Goal: Information Seeking & Learning: Learn about a topic

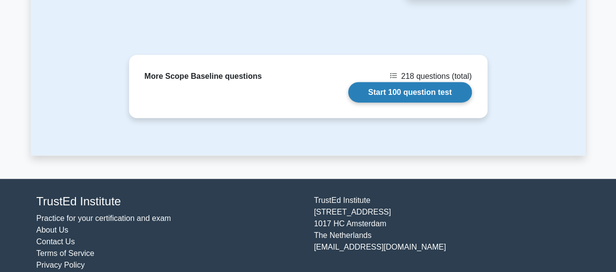
click at [404, 82] on link "Start 100 question test" at bounding box center [410, 92] width 124 height 20
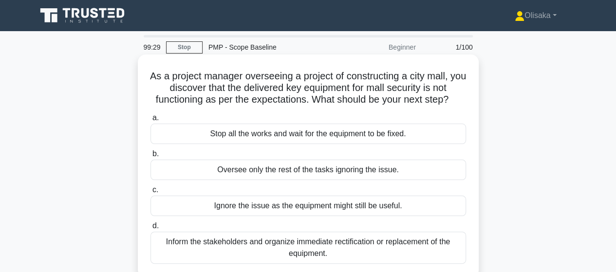
click at [277, 245] on div "Inform the stakeholders and organize immediate rectification or replacement of …" at bounding box center [308, 248] width 316 height 32
click at [150, 229] on input "d. Inform the stakeholders and organize immediate rectification or replacement …" at bounding box center [150, 226] width 0 height 6
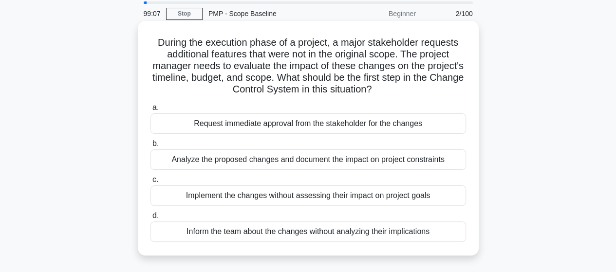
scroll to position [49, 0]
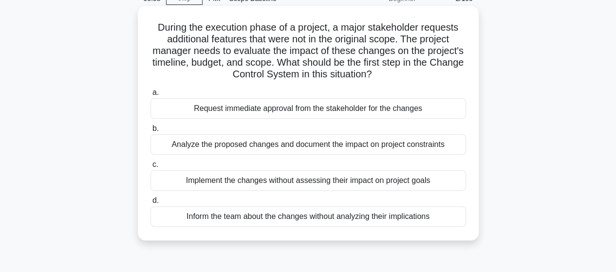
click at [281, 147] on div "Analyze the proposed changes and document the impact on project constraints" at bounding box center [308, 144] width 316 height 20
click at [150, 132] on input "b. Analyze the proposed changes and document the impact on project constraints" at bounding box center [150, 129] width 0 height 6
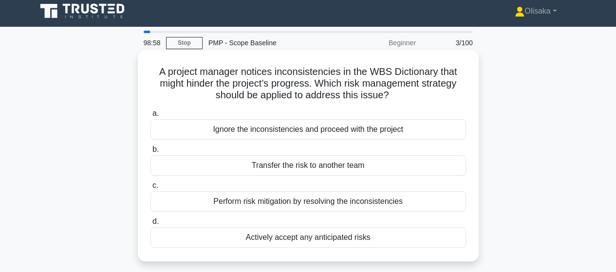
scroll to position [0, 0]
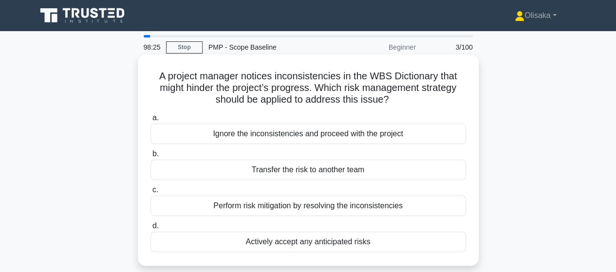
click at [340, 207] on div "Perform risk mitigation by resolving the inconsistencies" at bounding box center [308, 206] width 316 height 20
click at [150, 193] on input "c. Perform risk mitigation by resolving the inconsistencies" at bounding box center [150, 190] width 0 height 6
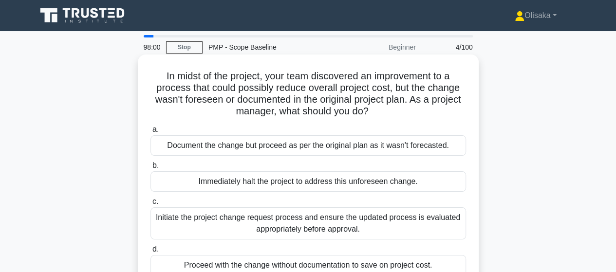
click at [313, 229] on div "Initiate the project change request process and ensure the updated process is e…" at bounding box center [308, 223] width 316 height 32
click at [150, 205] on input "c. Initiate the project change request process and ensure the updated process i…" at bounding box center [150, 202] width 0 height 6
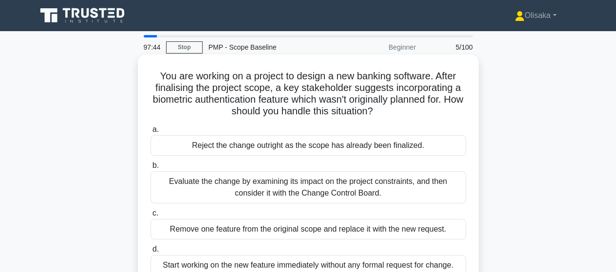
click at [313, 185] on div "Evaluate the change by examining its impact on the project constraints, and the…" at bounding box center [308, 187] width 316 height 32
click at [150, 169] on input "b. Evaluate the change by examining its impact on the project constraints, and …" at bounding box center [150, 166] width 0 height 6
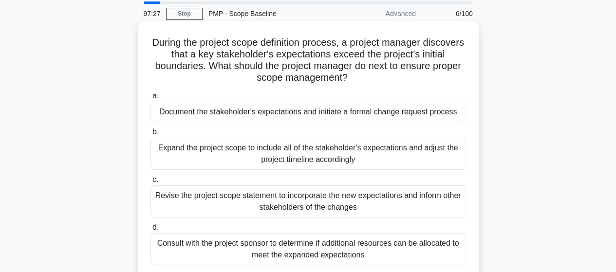
scroll to position [49, 0]
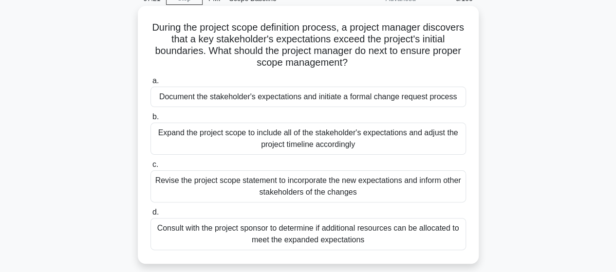
click at [298, 100] on div "Document the stakeholder's expectations and initiate a formal change request pr…" at bounding box center [308, 97] width 316 height 20
click at [150, 84] on input "a. Document the stakeholder's expectations and initiate a formal change request…" at bounding box center [150, 81] width 0 height 6
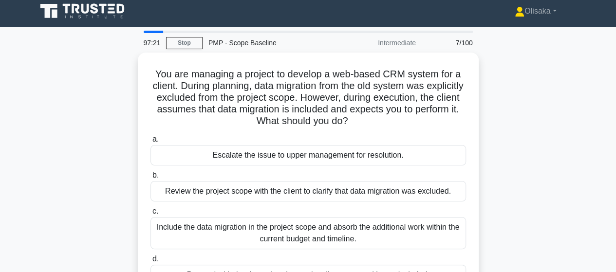
scroll to position [0, 0]
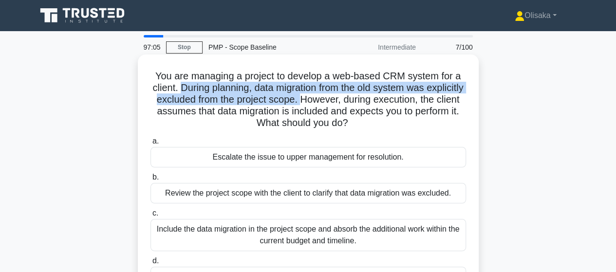
drag, startPoint x: 197, startPoint y: 87, endPoint x: 342, endPoint y: 102, distance: 146.3
click at [342, 102] on h5 "You are managing a project to develop a web-based CRM system for a client. Duri…" at bounding box center [307, 99] width 317 height 59
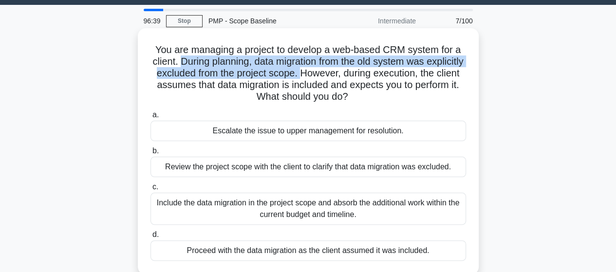
scroll to position [49, 0]
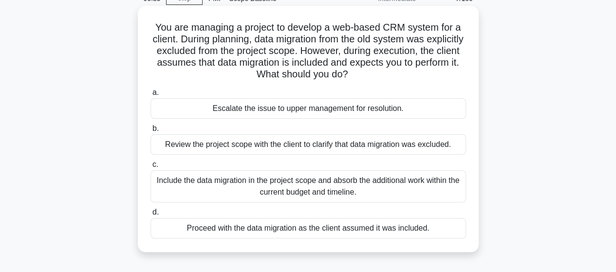
click at [306, 144] on div "Review the project scope with the client to clarify that data migration was exc…" at bounding box center [308, 144] width 316 height 20
click at [150, 132] on input "b. Review the project scope with the client to clarify that data migration was …" at bounding box center [150, 129] width 0 height 6
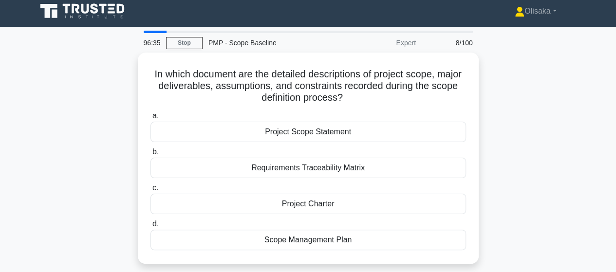
scroll to position [0, 0]
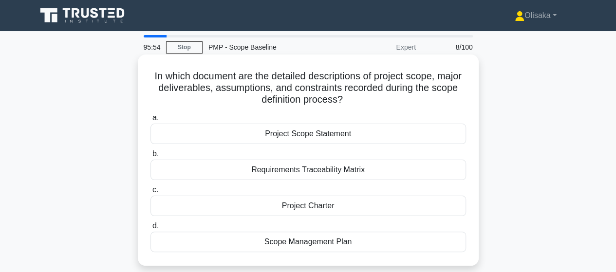
click at [297, 243] on div "Scope Management Plan" at bounding box center [308, 242] width 316 height 20
click at [150, 229] on input "d. Scope Management Plan" at bounding box center [150, 226] width 0 height 6
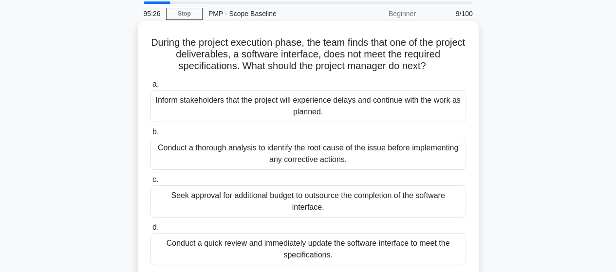
scroll to position [49, 0]
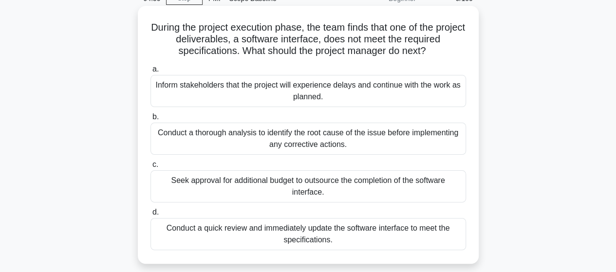
click at [320, 140] on div "Conduct a thorough analysis to identify the root cause of the issue before impl…" at bounding box center [308, 139] width 316 height 32
click at [150, 120] on input "b. Conduct a thorough analysis to identify the root cause of the issue before i…" at bounding box center [150, 117] width 0 height 6
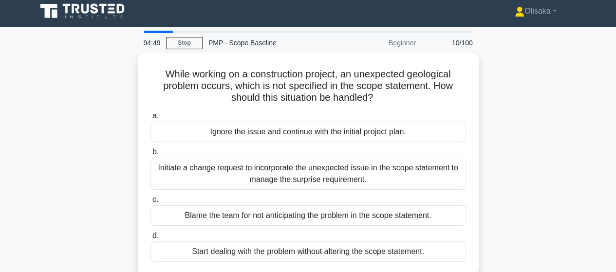
scroll to position [0, 0]
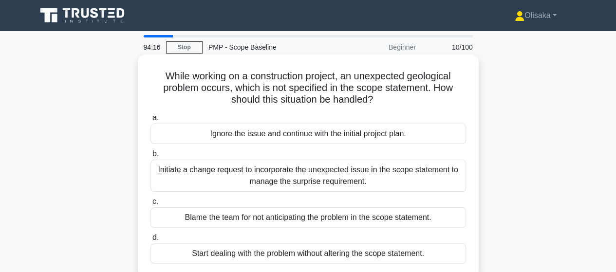
click at [305, 181] on div "Initiate a change request to incorporate the unexpected issue in the scope stat…" at bounding box center [308, 176] width 316 height 32
click at [150, 157] on input "b. Initiate a change request to incorporate the unexpected issue in the scope s…" at bounding box center [150, 154] width 0 height 6
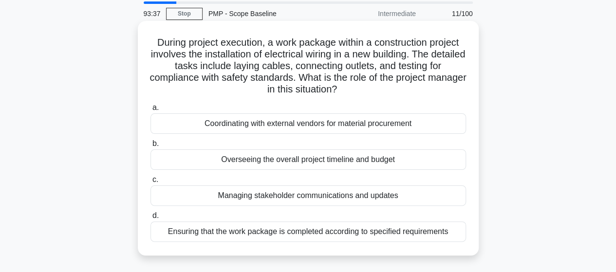
scroll to position [49, 0]
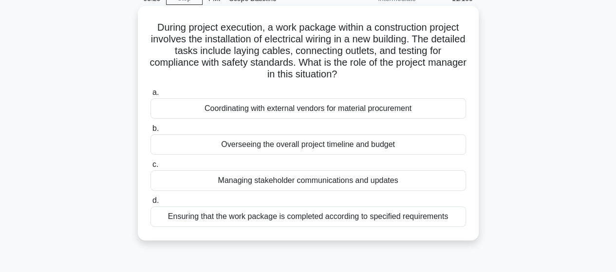
click at [280, 219] on div "Ensuring that the work package is completed according to specified requirements" at bounding box center [308, 216] width 316 height 20
click at [150, 204] on input "d. Ensuring that the work package is completed according to specified requireme…" at bounding box center [150, 201] width 0 height 6
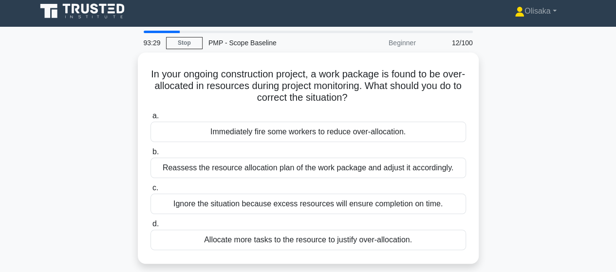
scroll to position [0, 0]
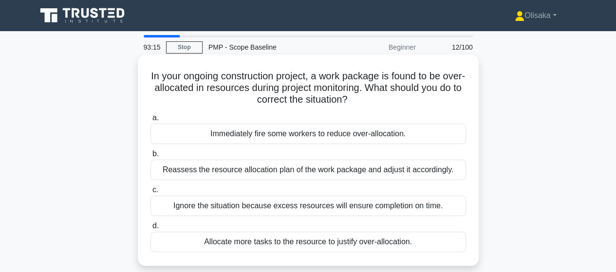
click at [303, 171] on div "Reassess the resource allocation plan of the work package and adjust it accordi…" at bounding box center [308, 170] width 316 height 20
click at [150, 157] on input "b. Reassess the resource allocation plan of the work package and adjust it acco…" at bounding box center [150, 154] width 0 height 6
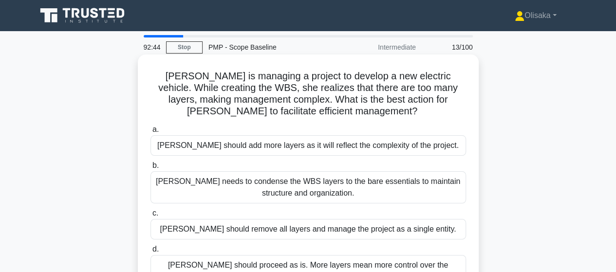
click at [300, 185] on div "Kate needs to condense the WBS layers to the bare essentials to maintain struct…" at bounding box center [308, 187] width 316 height 32
click at [150, 169] on input "b. Kate needs to condense the WBS layers to the bare essentials to maintain str…" at bounding box center [150, 166] width 0 height 6
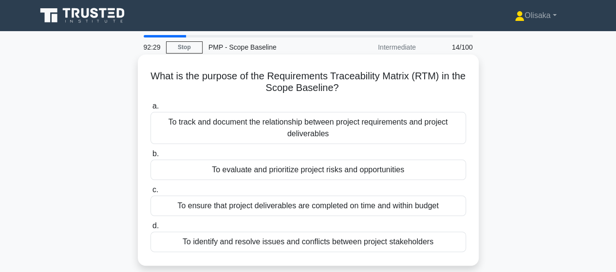
click at [322, 132] on div "To track and document the relationship between project requirements and project…" at bounding box center [308, 128] width 316 height 32
click at [150, 110] on input "a. To track and document the relationship between project requirements and proj…" at bounding box center [150, 106] width 0 height 6
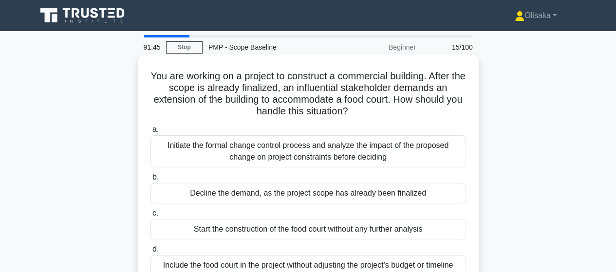
click at [398, 153] on div "Initiate the formal change control process and analyze the impact of the propos…" at bounding box center [308, 151] width 316 height 32
click at [150, 133] on input "a. Initiate the formal change control process and analyze the impact of the pro…" at bounding box center [150, 130] width 0 height 6
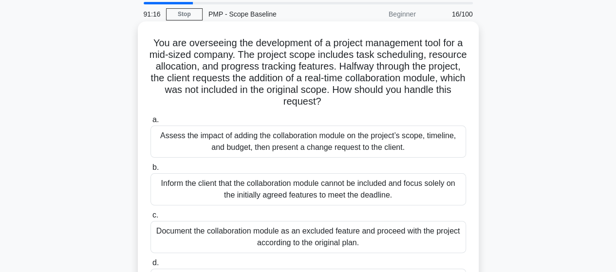
scroll to position [49, 0]
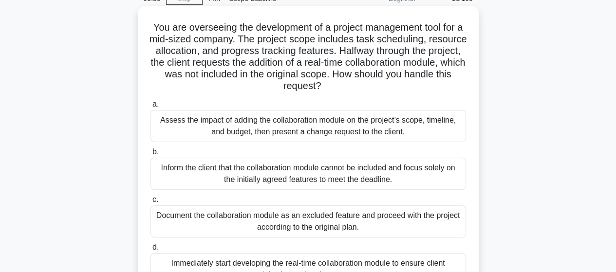
click at [336, 123] on div "Assess the impact of adding the collaboration module on the project’s scope, ti…" at bounding box center [308, 126] width 316 height 32
click at [150, 108] on input "a. Assess the impact of adding the collaboration module on the project’s scope,…" at bounding box center [150, 104] width 0 height 6
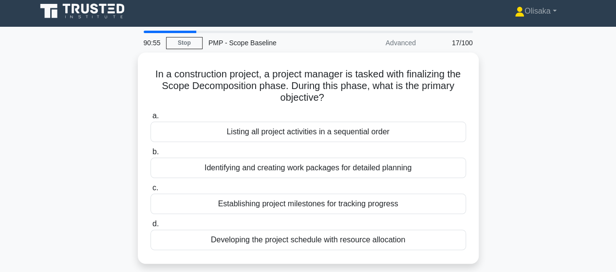
scroll to position [0, 0]
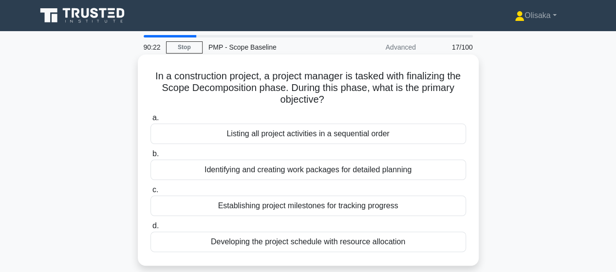
click at [319, 169] on div "Identifying and creating work packages for detailed planning" at bounding box center [308, 170] width 316 height 20
click at [150, 157] on input "b. Identifying and creating work packages for detailed planning" at bounding box center [150, 154] width 0 height 6
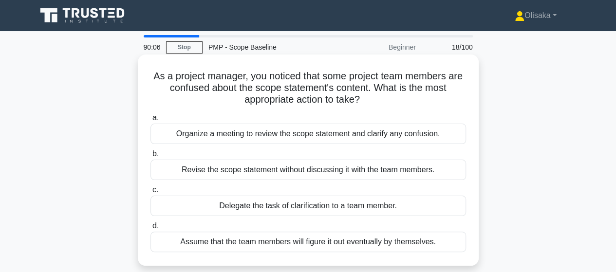
click at [318, 137] on div "Organize a meeting to review the scope statement and clarify any confusion." at bounding box center [308, 134] width 316 height 20
click at [150, 121] on input "a. Organize a meeting to review the scope statement and clarify any confusion." at bounding box center [150, 118] width 0 height 6
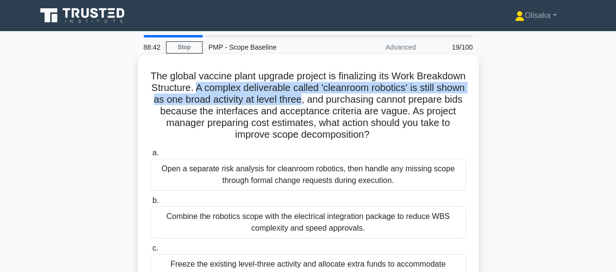
drag, startPoint x: 249, startPoint y: 87, endPoint x: 361, endPoint y: 102, distance: 112.5
click at [361, 102] on h5 "The global vaccine plant upgrade project is finalizing its Work Breakdown Struc…" at bounding box center [307, 105] width 317 height 71
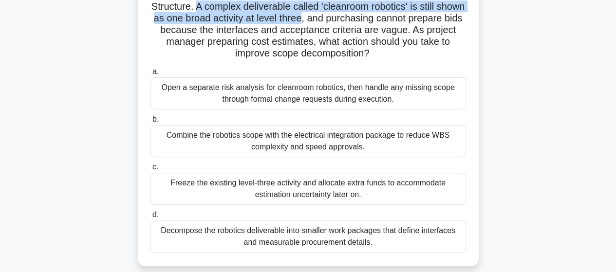
scroll to position [97, 0]
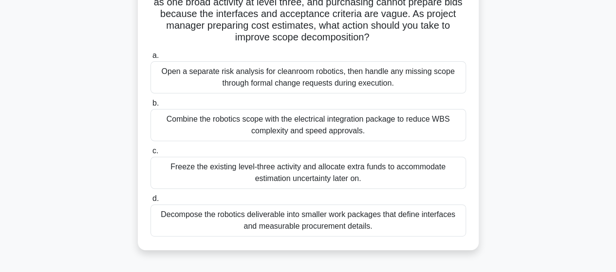
click at [299, 219] on div "Decompose the robotics deliverable into smaller work packages that define inter…" at bounding box center [308, 221] width 316 height 32
click at [150, 202] on input "d. Decompose the robotics deliverable into smaller work packages that define in…" at bounding box center [150, 199] width 0 height 6
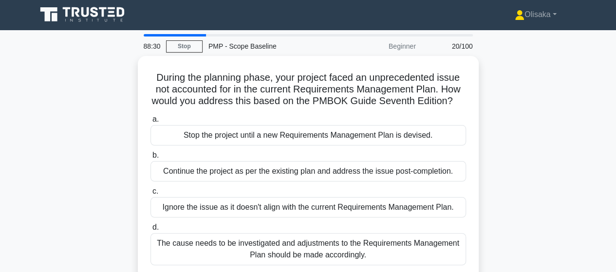
scroll to position [0, 0]
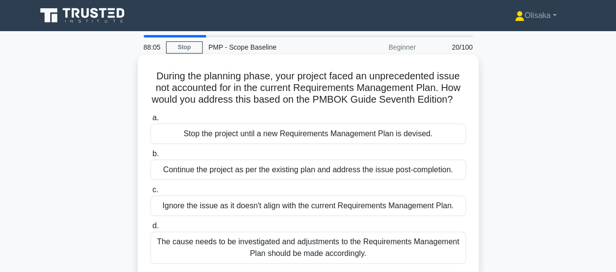
click at [297, 249] on div "The cause needs to be investigated and adjustments to the Requirements Manageme…" at bounding box center [308, 248] width 316 height 32
click at [150, 229] on input "d. The cause needs to be investigated and adjustments to the Requirements Manag…" at bounding box center [150, 226] width 0 height 6
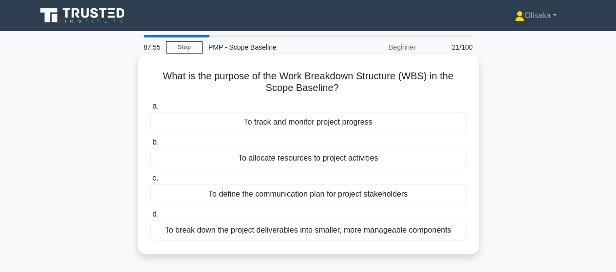
click at [300, 229] on div "To break down the project deliverables into smaller, more manageable components" at bounding box center [308, 230] width 316 height 20
click at [150, 218] on input "d. To break down the project deliverables into smaller, more manageable compone…" at bounding box center [150, 214] width 0 height 6
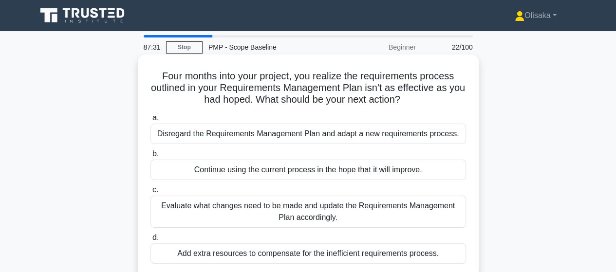
click at [302, 217] on div "Evaluate what changes need to be made and update the Requirements Management Pl…" at bounding box center [308, 212] width 316 height 32
click at [150, 193] on input "c. Evaluate what changes need to be made and update the Requirements Management…" at bounding box center [150, 190] width 0 height 6
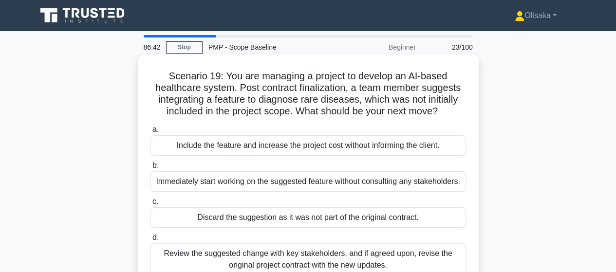
click at [325, 261] on div "Review the suggested change with key stakeholders, and if agreed upon, revise t…" at bounding box center [308, 259] width 316 height 32
click at [150, 241] on input "d. Review the suggested change with key stakeholders, and if agreed upon, revis…" at bounding box center [150, 238] width 0 height 6
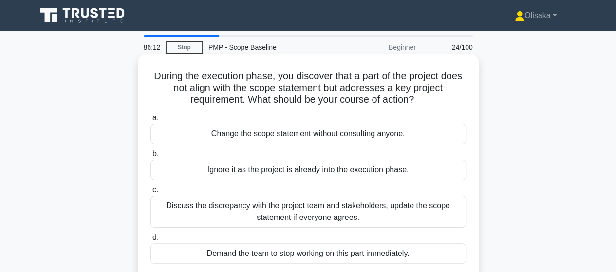
click at [325, 211] on div "Discuss the discrepancy with the project team and stakeholders, update the scop…" at bounding box center [308, 212] width 316 height 32
click at [150, 193] on input "c. Discuss the discrepancy with the project team and stakeholders, update the s…" at bounding box center [150, 190] width 0 height 6
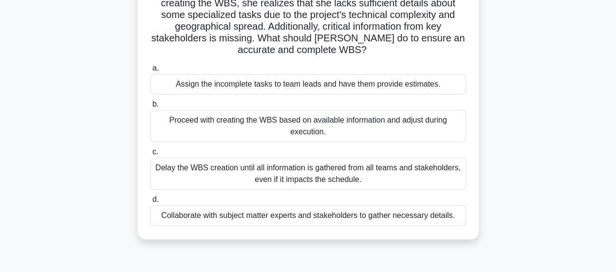
scroll to position [97, 0]
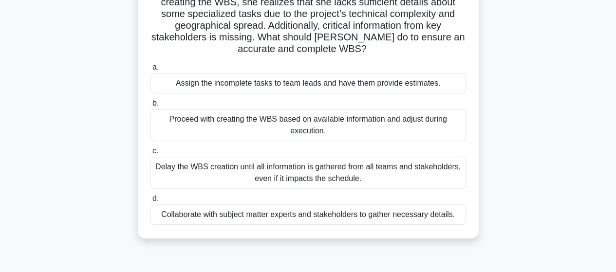
click at [320, 213] on div "Collaborate with subject matter experts and stakeholders to gather necessary de…" at bounding box center [308, 215] width 316 height 20
click at [150, 202] on input "d. Collaborate with subject matter experts and stakeholders to gather necessary…" at bounding box center [150, 199] width 0 height 6
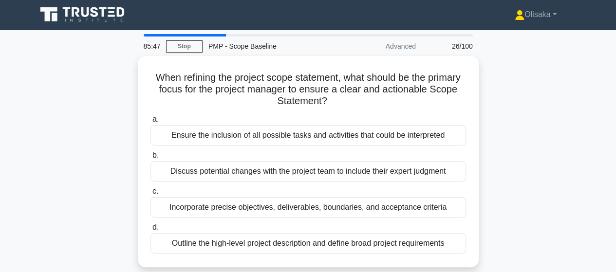
scroll to position [0, 0]
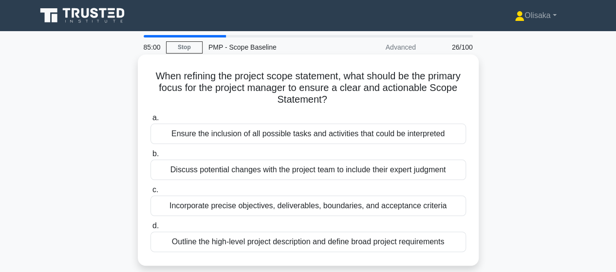
click at [317, 208] on div "Incorporate precise objectives, deliverables, boundaries, and acceptance criter…" at bounding box center [308, 206] width 316 height 20
click at [150, 193] on input "c. Incorporate precise objectives, deliverables, boundaries, and acceptance cri…" at bounding box center [150, 190] width 0 height 6
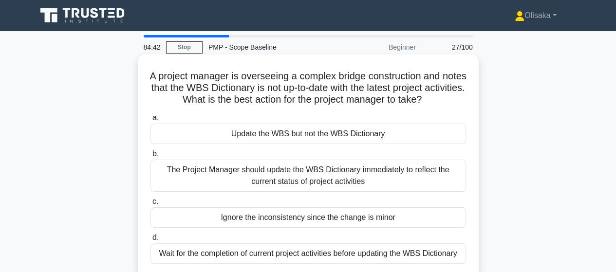
click at [313, 176] on div "The Project Manager should update the WBS Dictionary immediately to reflect the…" at bounding box center [308, 176] width 316 height 32
click at [150, 157] on input "b. The Project Manager should update the WBS Dictionary immediately to reflect …" at bounding box center [150, 154] width 0 height 6
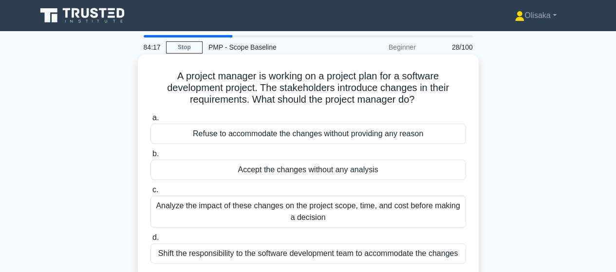
click at [280, 215] on div "Analyze the impact of these changes on the project scope, time, and cost before…" at bounding box center [308, 212] width 316 height 32
click at [150, 193] on input "c. Analyze the impact of these changes on the project scope, time, and cost bef…" at bounding box center [150, 190] width 0 height 6
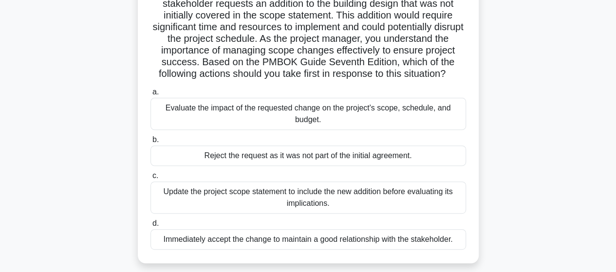
scroll to position [146, 0]
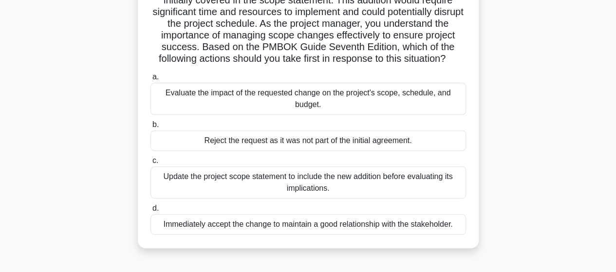
click at [256, 115] on div "Evaluate the impact of the requested change on the project's scope, schedule, a…" at bounding box center [308, 99] width 316 height 32
click at [150, 80] on input "a. Evaluate the impact of the requested change on the project's scope, schedule…" at bounding box center [150, 77] width 0 height 6
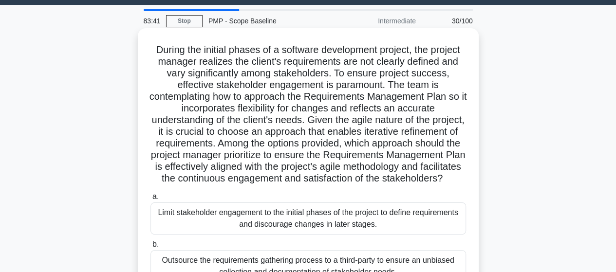
scroll to position [0, 0]
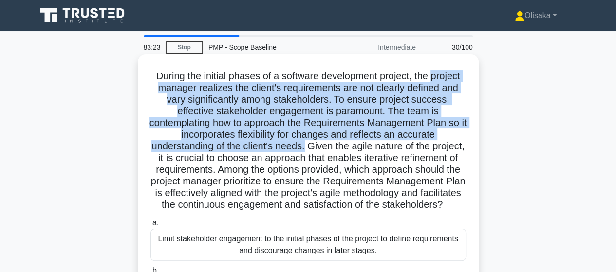
drag, startPoint x: 434, startPoint y: 75, endPoint x: 322, endPoint y: 145, distance: 132.0
click at [322, 145] on h5 "During the initial phases of a software development project, the project manage…" at bounding box center [307, 140] width 317 height 141
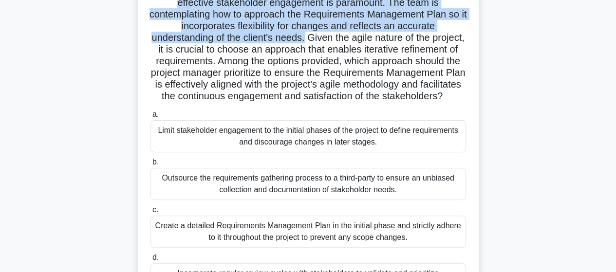
scroll to position [146, 0]
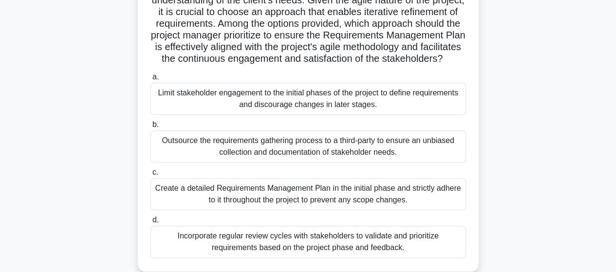
click at [302, 254] on div "Incorporate regular review cycles with stakeholders to validate and prioritize …" at bounding box center [308, 242] width 316 height 32
click at [150, 224] on input "d. Incorporate regular review cycles with stakeholders to validate and prioriti…" at bounding box center [150, 220] width 0 height 6
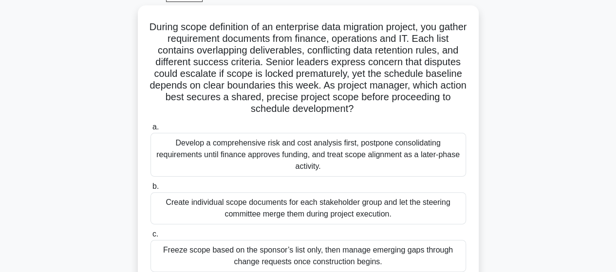
scroll to position [0, 0]
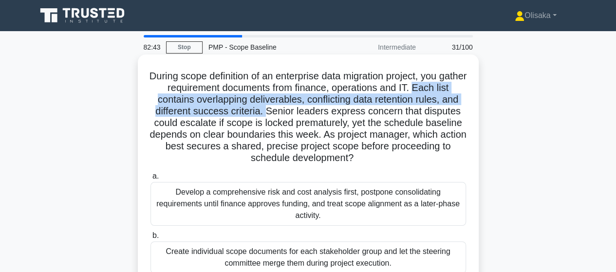
drag, startPoint x: 439, startPoint y: 85, endPoint x: 295, endPoint y: 111, distance: 146.3
click at [295, 111] on h5 "During scope definition of an enterprise data migration project, you gather req…" at bounding box center [307, 117] width 317 height 94
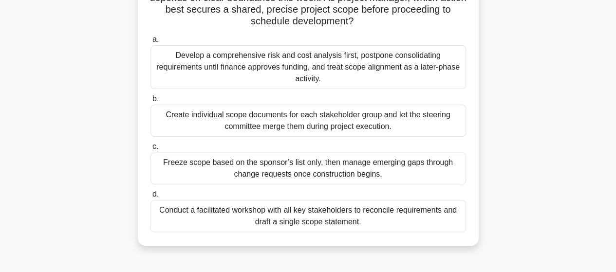
scroll to position [146, 0]
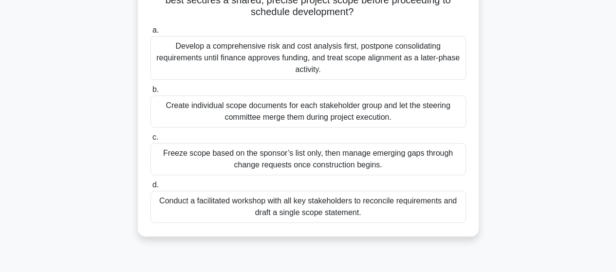
click at [280, 208] on div "Conduct a facilitated workshop with all key stakeholders to reconcile requireme…" at bounding box center [308, 207] width 316 height 32
click at [150, 188] on input "d. Conduct a facilitated workshop with all key stakeholders to reconcile requir…" at bounding box center [150, 185] width 0 height 6
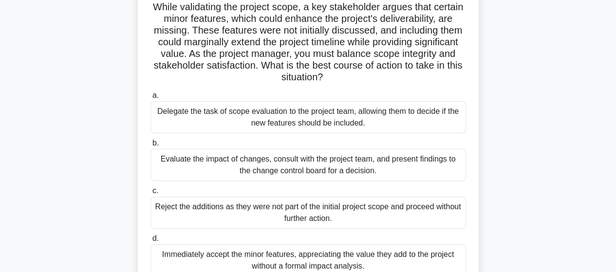
scroll to position [97, 0]
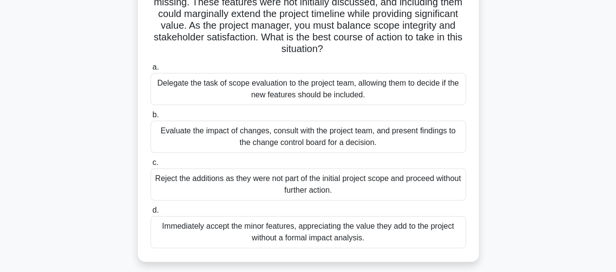
click at [309, 137] on div "Evaluate the impact of changes, consult with the project team, and present find…" at bounding box center [308, 137] width 316 height 32
click at [150, 118] on input "b. Evaluate the impact of changes, consult with the project team, and present f…" at bounding box center [150, 115] width 0 height 6
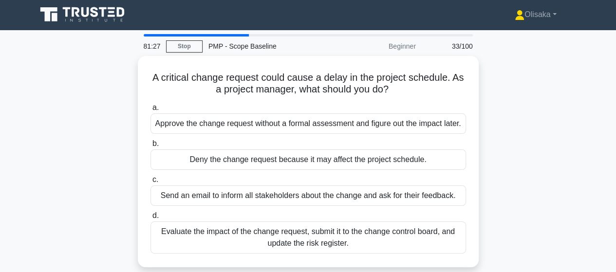
scroll to position [0, 0]
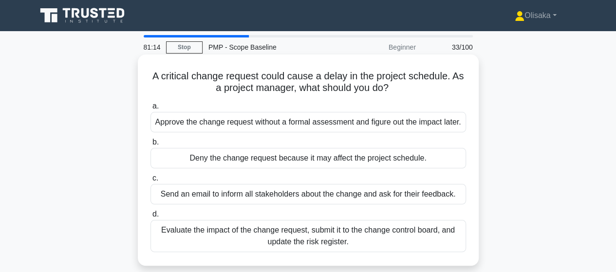
click at [313, 233] on div "Evaluate the impact of the change request, submit it to the change control boar…" at bounding box center [308, 236] width 316 height 32
click at [150, 218] on input "d. Evaluate the impact of the change request, submit it to the change control b…" at bounding box center [150, 214] width 0 height 6
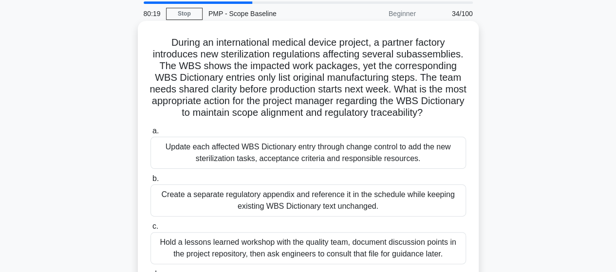
scroll to position [97, 0]
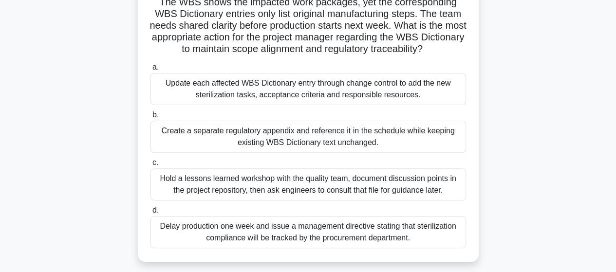
click at [319, 77] on div "Update each affected WBS Dictionary entry through change control to add the new…" at bounding box center [308, 89] width 316 height 32
click at [150, 71] on input "a. Update each affected WBS Dictionary entry through change control to add the …" at bounding box center [150, 67] width 0 height 6
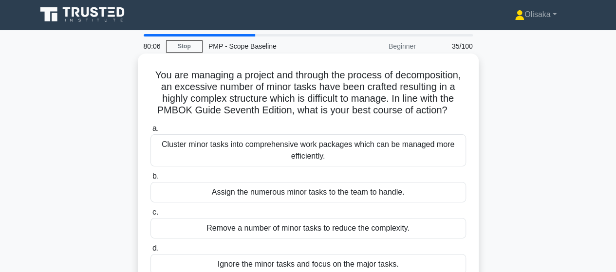
scroll to position [0, 0]
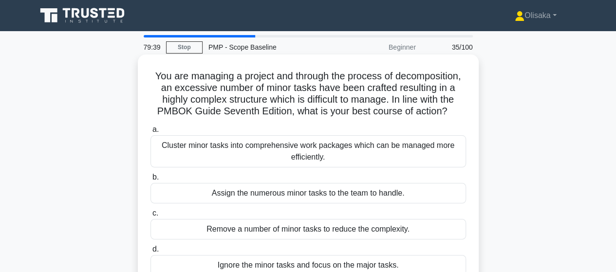
click at [330, 147] on div "Cluster minor tasks into comprehensive work packages which can be managed more …" at bounding box center [308, 151] width 316 height 32
click at [150, 133] on input "a. Cluster minor tasks into comprehensive work packages which can be managed mo…" at bounding box center [150, 130] width 0 height 6
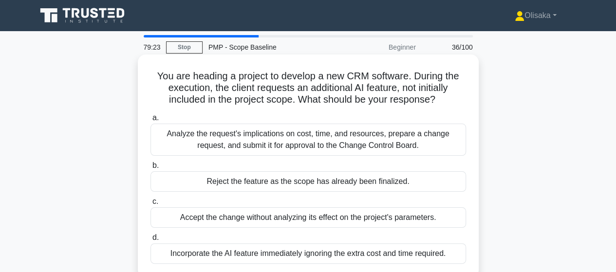
click at [332, 139] on div "Analyze the request's implications on cost, time, and resources, prepare a chan…" at bounding box center [308, 140] width 316 height 32
click at [150, 121] on input "a. Analyze the request's implications on cost, time, and resources, prepare a c…" at bounding box center [150, 118] width 0 height 6
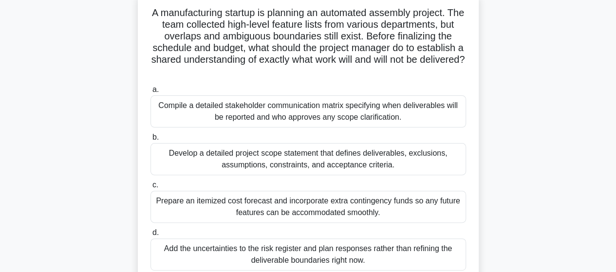
scroll to position [49, 0]
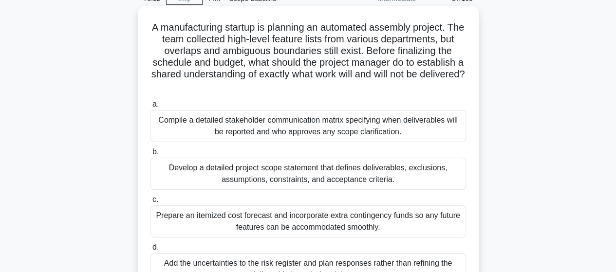
click at [382, 176] on div "Develop a detailed project scope statement that defines deliverables, exclusion…" at bounding box center [308, 174] width 316 height 32
click at [150, 155] on input "b. Develop a detailed project scope statement that defines deliverables, exclus…" at bounding box center [150, 152] width 0 height 6
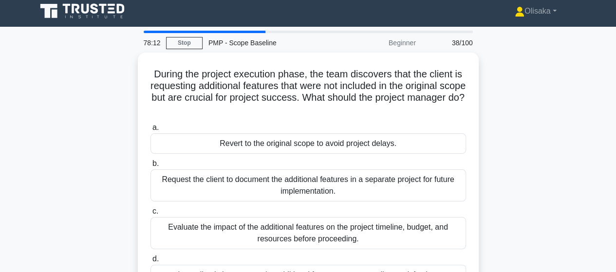
scroll to position [0, 0]
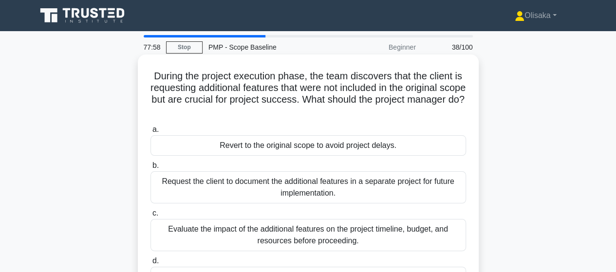
click at [325, 234] on div "Evaluate the impact of the additional features on the project timeline, budget,…" at bounding box center [308, 235] width 316 height 32
click at [150, 217] on input "c. Evaluate the impact of the additional features on the project timeline, budg…" at bounding box center [150, 213] width 0 height 6
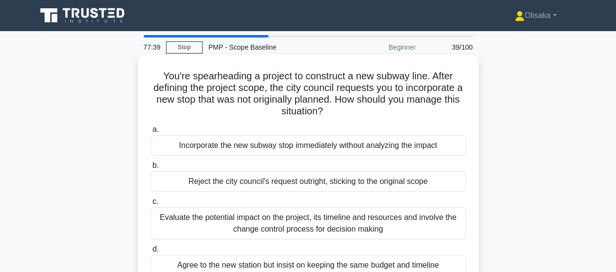
click at [315, 224] on div "Evaluate the potential impact on the project, its timeline and resources and in…" at bounding box center [308, 223] width 316 height 32
click at [150, 205] on input "c. Evaluate the potential impact on the project, its timeline and resources and…" at bounding box center [150, 202] width 0 height 6
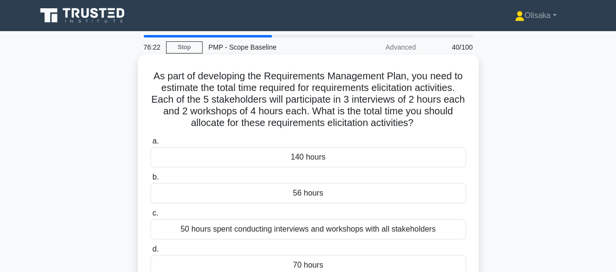
click at [306, 264] on div "70 hours" at bounding box center [308, 265] width 316 height 20
click at [150, 253] on input "d. 70 hours" at bounding box center [150, 249] width 0 height 6
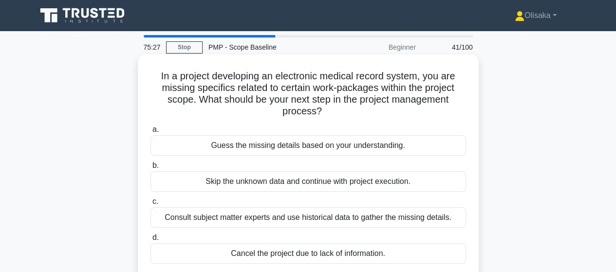
click at [277, 220] on div "Consult subject matter experts and use historical data to gather the missing de…" at bounding box center [308, 217] width 316 height 20
click at [150, 205] on input "c. Consult subject matter experts and use historical data to gather the missing…" at bounding box center [150, 202] width 0 height 6
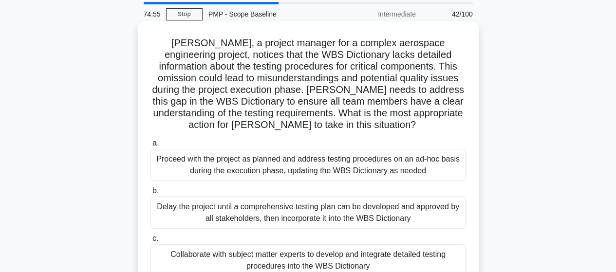
scroll to position [97, 0]
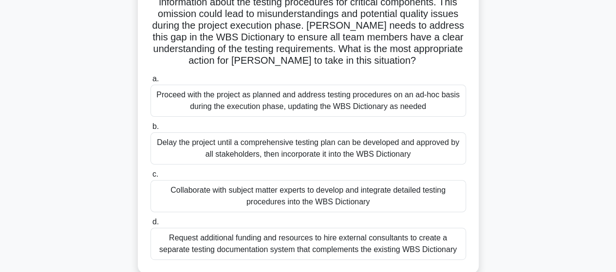
click at [266, 203] on div "Collaborate with subject matter experts to develop and integrate detailed testi…" at bounding box center [308, 196] width 316 height 32
click at [150, 178] on input "c. Collaborate with subject matter experts to develop and integrate detailed te…" at bounding box center [150, 174] width 0 height 6
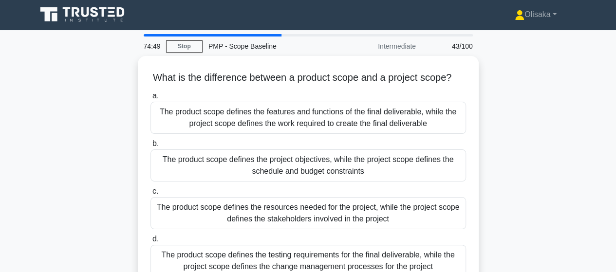
scroll to position [0, 0]
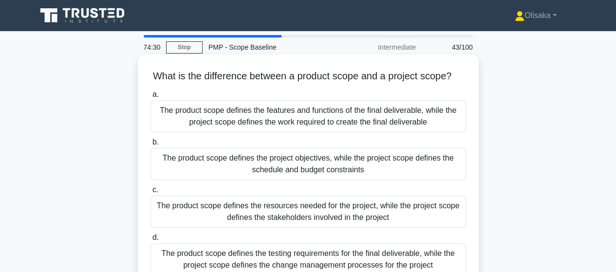
click at [273, 132] on div "The product scope defines the features and functions of the final deliverable, …" at bounding box center [308, 116] width 316 height 32
click at [150, 98] on input "a. The product scope defines the features and functions of the final deliverabl…" at bounding box center [150, 95] width 0 height 6
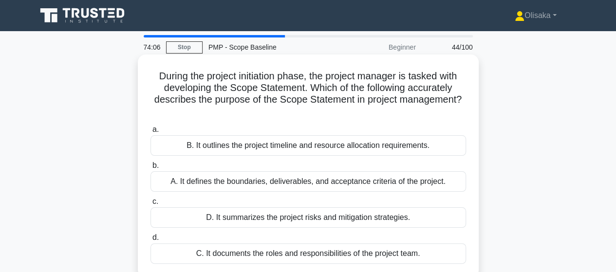
click at [245, 184] on div "A. It defines the boundaries, deliverables, and acceptance criteria of the proj…" at bounding box center [308, 181] width 316 height 20
click at [150, 169] on input "b. A. It defines the boundaries, deliverables, and acceptance criteria of the p…" at bounding box center [150, 166] width 0 height 6
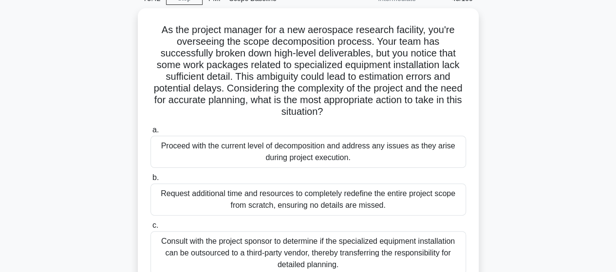
scroll to position [97, 0]
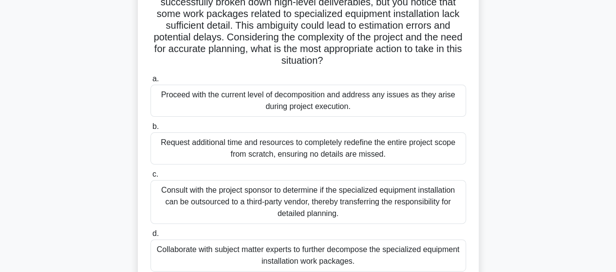
click at [292, 258] on div "Collaborate with subject matter experts to further decompose the specialized eq…" at bounding box center [308, 256] width 316 height 32
click at [150, 237] on input "d. Collaborate with subject matter experts to further decompose the specialized…" at bounding box center [150, 234] width 0 height 6
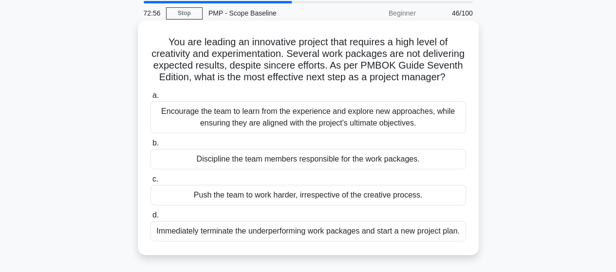
scroll to position [49, 0]
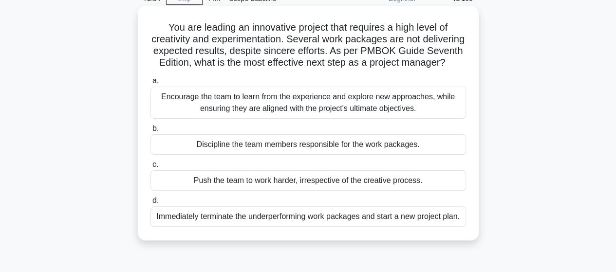
click at [279, 119] on div "Encourage the team to learn from the experience and explore new approaches, whi…" at bounding box center [308, 103] width 316 height 32
click at [150, 84] on input "a. Encourage the team to learn from the experience and explore new approaches, …" at bounding box center [150, 81] width 0 height 6
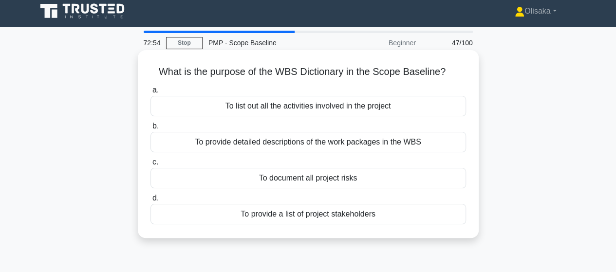
scroll to position [0, 0]
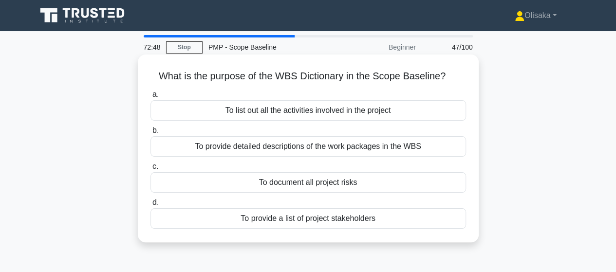
click at [322, 150] on div "To provide detailed descriptions of the work packages in the WBS" at bounding box center [308, 146] width 316 height 20
click at [150, 134] on input "b. To provide detailed descriptions of the work packages in the WBS" at bounding box center [150, 131] width 0 height 6
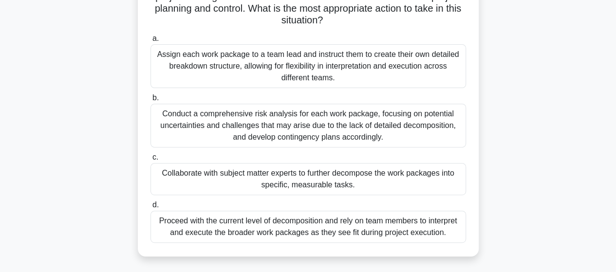
scroll to position [146, 0]
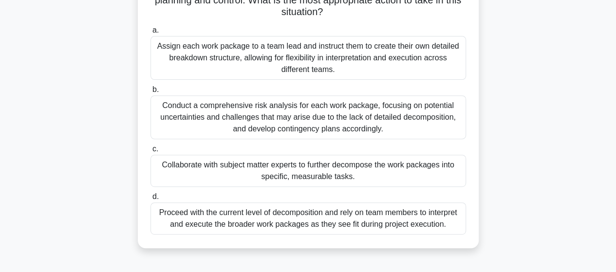
click at [308, 178] on div "Collaborate with subject matter experts to further decompose the work packages …" at bounding box center [308, 171] width 316 height 32
click at [150, 152] on input "c. Collaborate with subject matter experts to further decompose the work packag…" at bounding box center [150, 149] width 0 height 6
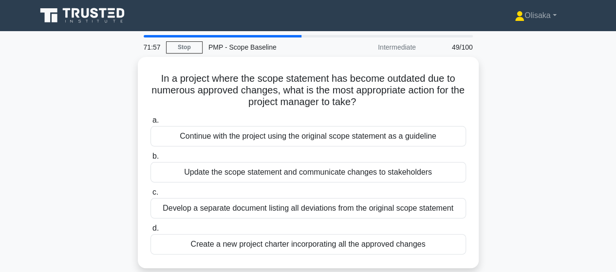
scroll to position [0, 0]
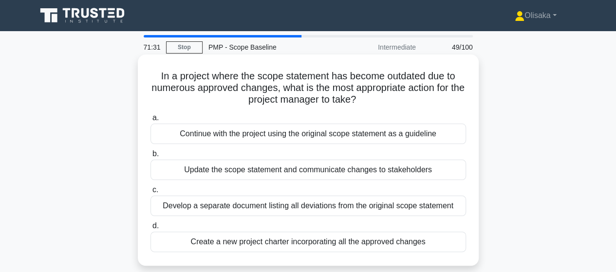
click at [313, 170] on div "Update the scope statement and communicate changes to stakeholders" at bounding box center [308, 170] width 316 height 20
click at [150, 157] on input "b. Update the scope statement and communicate changes to stakeholders" at bounding box center [150, 154] width 0 height 6
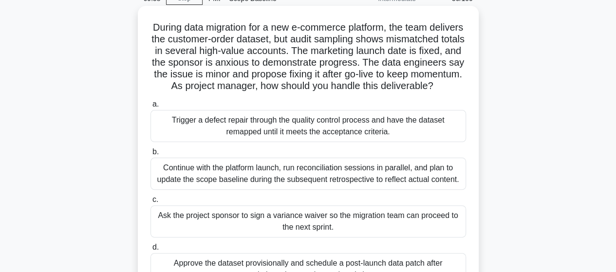
scroll to position [97, 0]
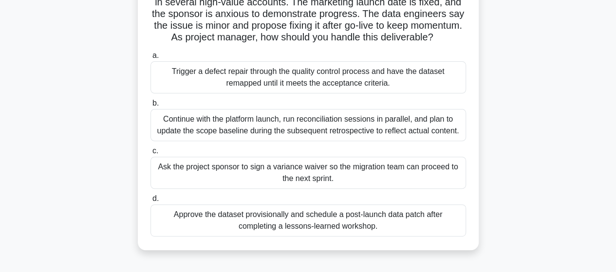
click at [258, 90] on div "Trigger a defect repair through the quality control process and have the datase…" at bounding box center [308, 77] width 316 height 32
click at [150, 59] on input "a. Trigger a defect repair through the quality control process and have the dat…" at bounding box center [150, 56] width 0 height 6
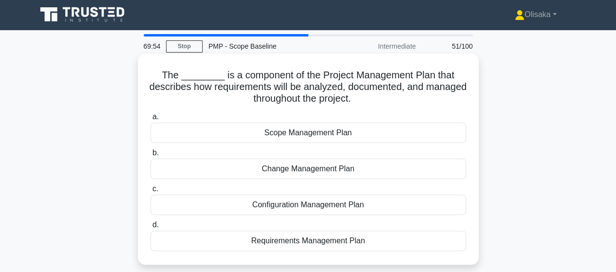
scroll to position [0, 0]
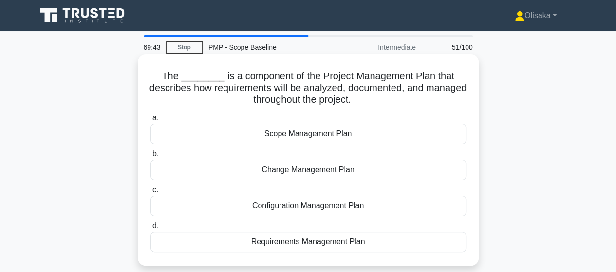
click at [309, 242] on div "Requirements Management Plan" at bounding box center [308, 242] width 316 height 20
click at [150, 229] on input "d. Requirements Management Plan" at bounding box center [150, 226] width 0 height 6
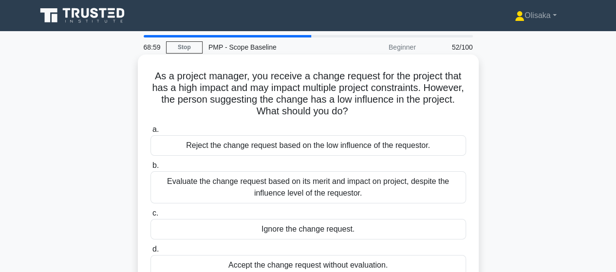
click at [327, 195] on div "Evaluate the change request based on its merit and impact on project, despite t…" at bounding box center [308, 187] width 316 height 32
click at [150, 169] on input "b. Evaluate the change request based on its merit and impact on project, despit…" at bounding box center [150, 166] width 0 height 6
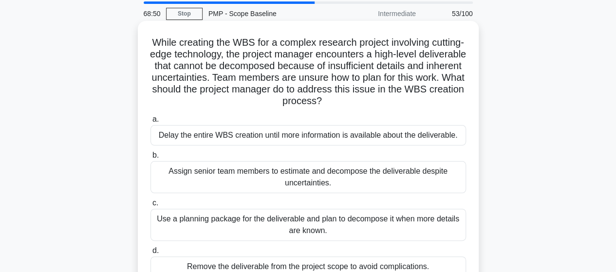
scroll to position [49, 0]
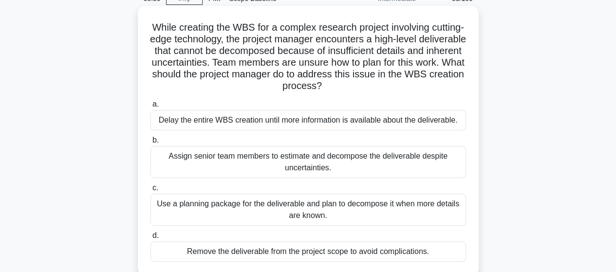
click at [334, 214] on div "Use a planning package for the deliverable and plan to decompose it when more d…" at bounding box center [308, 210] width 316 height 32
click at [150, 191] on input "c. Use a planning package for the deliverable and plan to decompose it when mor…" at bounding box center [150, 188] width 0 height 6
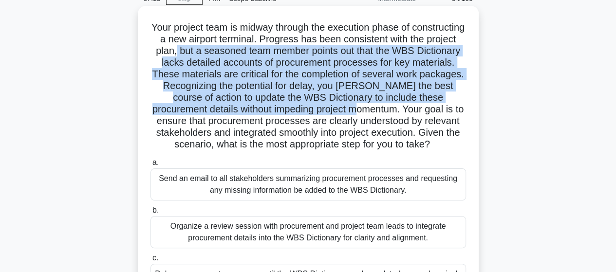
drag, startPoint x: 224, startPoint y: 52, endPoint x: 410, endPoint y: 111, distance: 195.4
click at [410, 111] on h5 "Your project team is midway through the execution phase of constructing a new a…" at bounding box center [307, 86] width 317 height 130
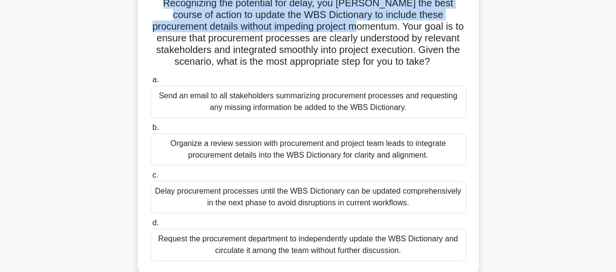
scroll to position [195, 0]
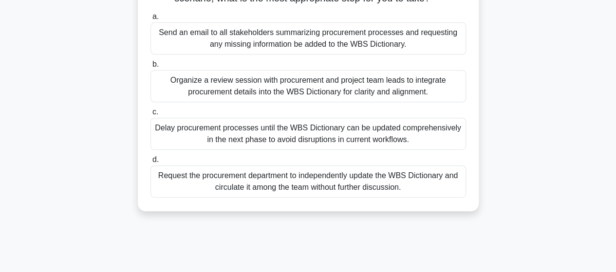
click at [286, 99] on div "Organize a review session with procurement and project team leads to integrate …" at bounding box center [308, 86] width 316 height 32
click at [150, 68] on input "b. Organize a review session with procurement and project team leads to integra…" at bounding box center [150, 64] width 0 height 6
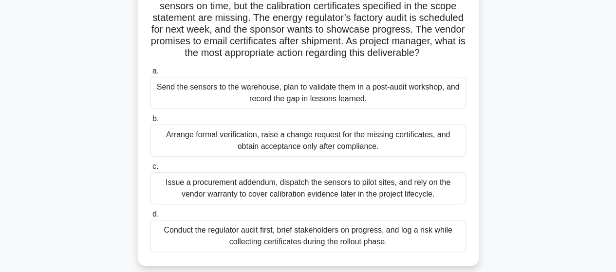
scroll to position [97, 0]
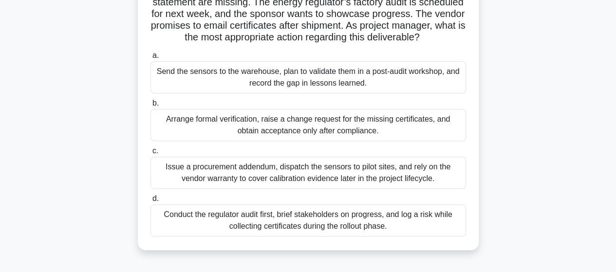
click at [298, 135] on div "Arrange formal verification, raise a change request for the missing certificate…" at bounding box center [308, 125] width 316 height 32
click at [150, 107] on input "b. Arrange formal verification, raise a change request for the missing certific…" at bounding box center [150, 103] width 0 height 6
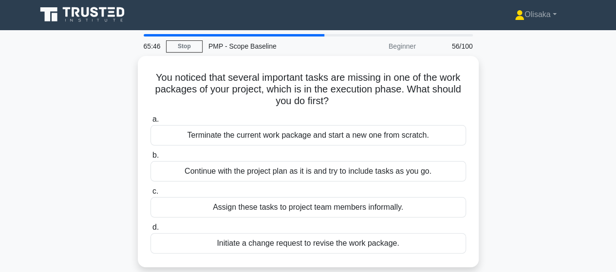
scroll to position [0, 0]
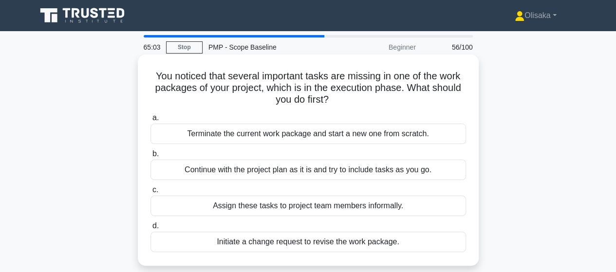
click at [287, 245] on div "Initiate a change request to revise the work package." at bounding box center [308, 242] width 316 height 20
click at [150, 229] on input "d. Initiate a change request to revise the work package." at bounding box center [150, 226] width 0 height 6
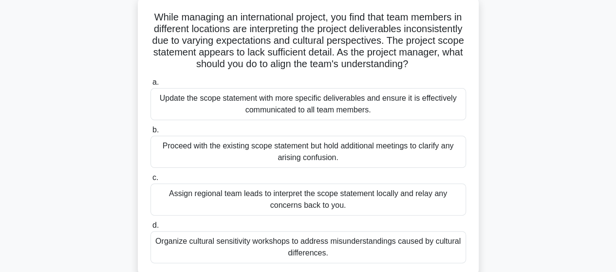
scroll to position [97, 0]
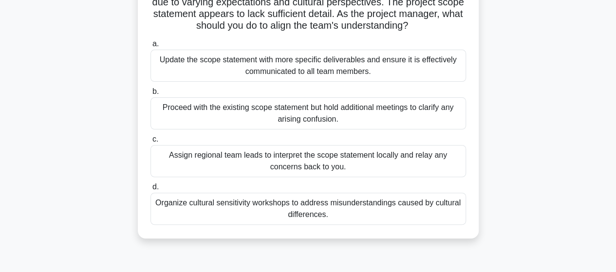
click at [303, 80] on div "Update the scope statement with more specific deliverables and ensure it is eff…" at bounding box center [308, 66] width 316 height 32
click at [150, 47] on input "a. Update the scope statement with more specific deliverables and ensure it is …" at bounding box center [150, 44] width 0 height 6
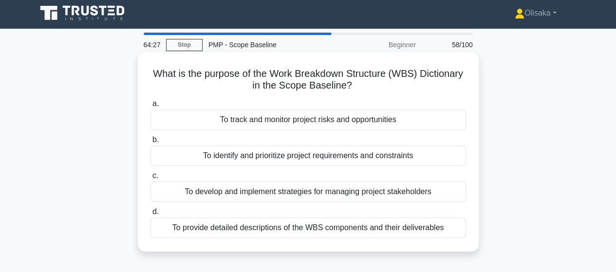
scroll to position [0, 0]
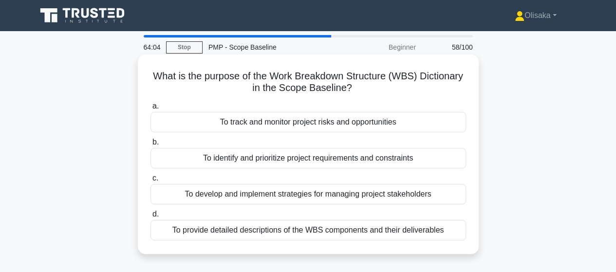
click at [269, 234] on div "To provide detailed descriptions of the WBS components and their deliverables" at bounding box center [308, 230] width 316 height 20
click at [150, 218] on input "d. To provide detailed descriptions of the WBS components and their deliverables" at bounding box center [150, 214] width 0 height 6
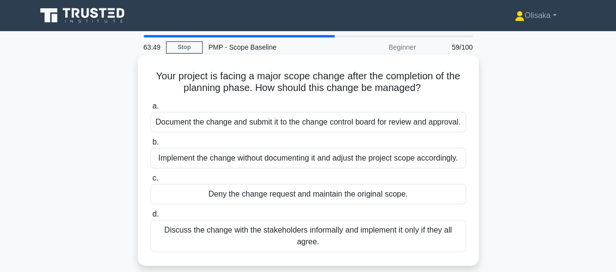
click at [296, 126] on div "Document the change and submit it to the change control board for review and ap…" at bounding box center [308, 122] width 316 height 20
click at [150, 110] on input "a. Document the change and submit it to the change control board for review and…" at bounding box center [150, 106] width 0 height 6
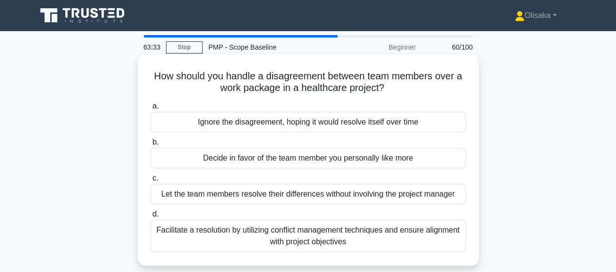
click at [308, 244] on div "Facilitate a resolution by utilizing conflict management techniques and ensure …" at bounding box center [308, 236] width 316 height 32
click at [150, 218] on input "d. Facilitate a resolution by utilizing conflict management techniques and ensu…" at bounding box center [150, 214] width 0 height 6
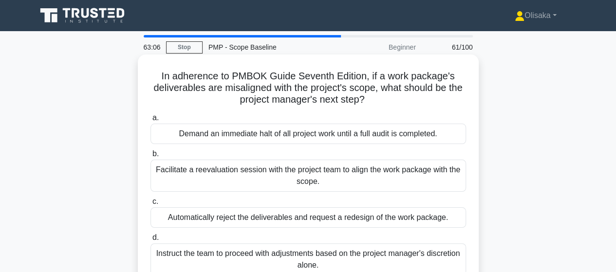
click at [306, 181] on div "Facilitate a reevaluation session with the project team to align the work packa…" at bounding box center [308, 176] width 316 height 32
click at [150, 157] on input "b. Facilitate a reevaluation session with the project team to align the work pa…" at bounding box center [150, 154] width 0 height 6
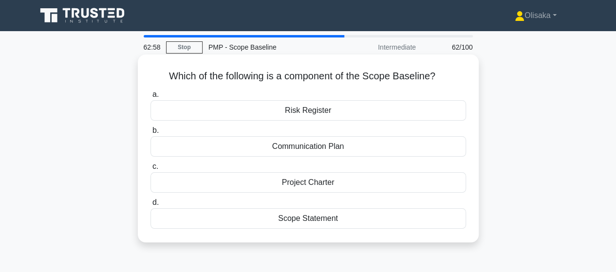
click at [303, 219] on div "Scope Statement" at bounding box center [308, 218] width 316 height 20
click at [150, 206] on input "d. Scope Statement" at bounding box center [150, 203] width 0 height 6
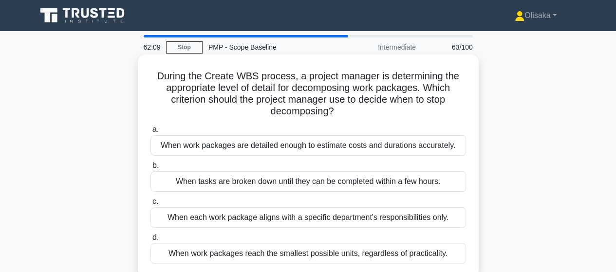
click at [307, 143] on div "When work packages are detailed enough to estimate costs and durations accurate…" at bounding box center [308, 145] width 316 height 20
click at [150, 133] on input "a. When work packages are detailed enough to estimate costs and durations accur…" at bounding box center [150, 130] width 0 height 6
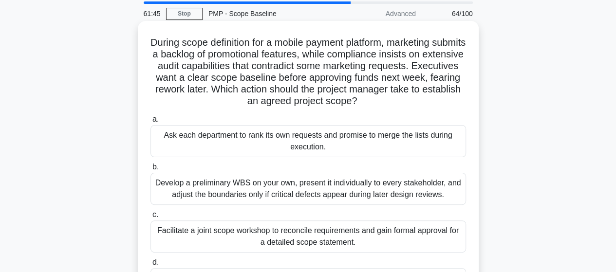
scroll to position [49, 0]
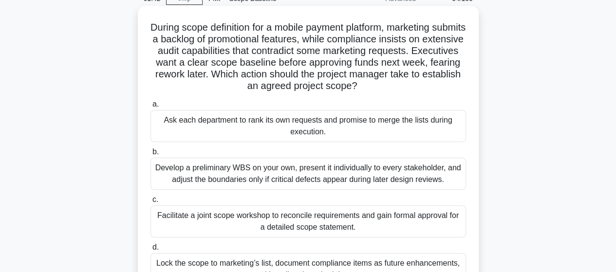
click at [291, 224] on div "Facilitate a joint scope workshop to reconcile requirements and gain formal app…" at bounding box center [308, 221] width 316 height 32
click at [150, 203] on input "c. Facilitate a joint scope workshop to reconcile requirements and gain formal …" at bounding box center [150, 200] width 0 height 6
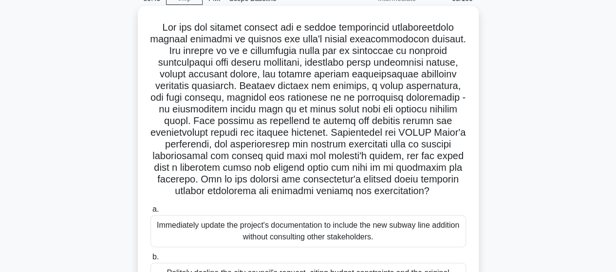
scroll to position [146, 0]
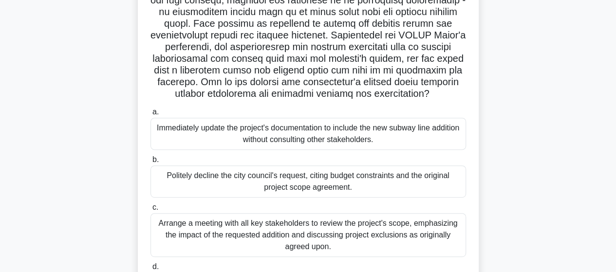
click at [319, 249] on div "Arrange a meeting with all key stakeholders to review the project's scope, emph…" at bounding box center [308, 235] width 316 height 44
click at [150, 211] on input "c. Arrange a meeting with all key stakeholders to review the project's scope, e…" at bounding box center [150, 208] width 0 height 6
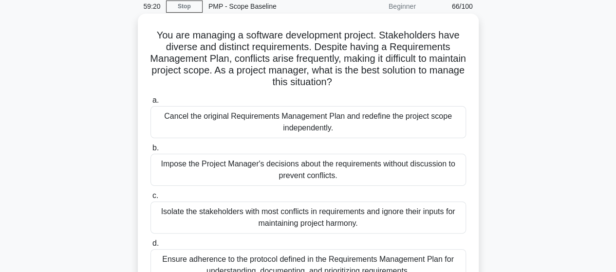
scroll to position [97, 0]
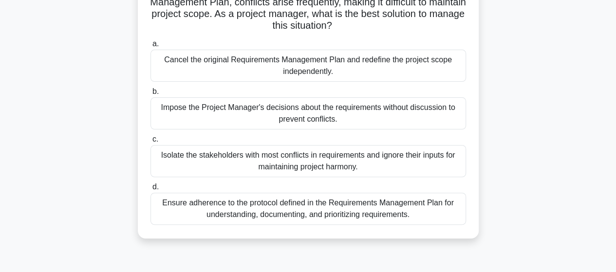
click at [280, 209] on div "Ensure adherence to the protocol defined in the Requirements Management Plan fo…" at bounding box center [308, 209] width 316 height 32
click at [150, 190] on input "d. Ensure adherence to the protocol defined in the Requirements Management Plan…" at bounding box center [150, 187] width 0 height 6
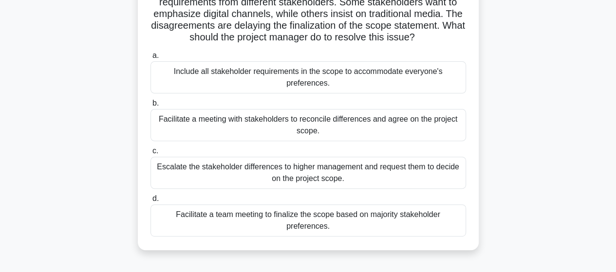
click at [315, 123] on div "Facilitate a meeting with stakeholders to reconcile differences and agree on th…" at bounding box center [308, 125] width 316 height 32
click at [150, 107] on input "b. Facilitate a meeting with stakeholders to reconcile differences and agree on…" at bounding box center [150, 103] width 0 height 6
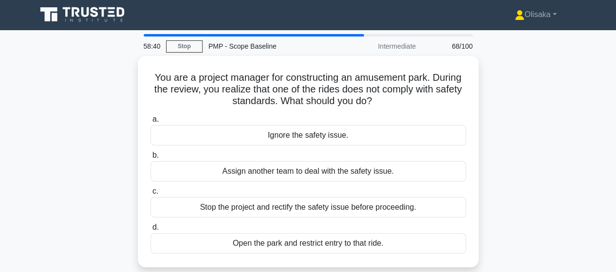
scroll to position [0, 0]
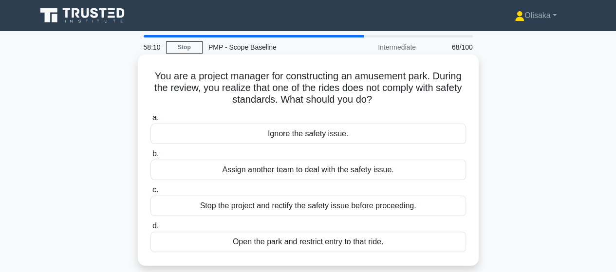
click at [336, 210] on div "Stop the project and rectify the safety issue before proceeding." at bounding box center [308, 206] width 316 height 20
click at [150, 193] on input "c. Stop the project and rectify the safety issue before proceeding." at bounding box center [150, 190] width 0 height 6
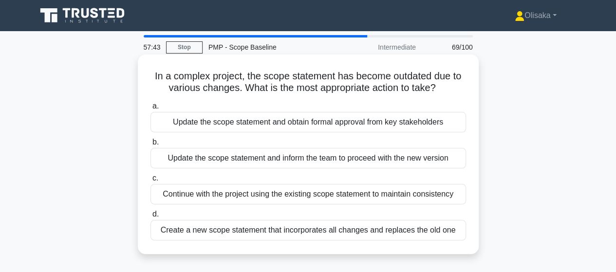
click at [317, 123] on div "Update the scope statement and obtain formal approval from key stakeholders" at bounding box center [308, 122] width 316 height 20
click at [150, 110] on input "a. Update the scope statement and obtain formal approval from key stakeholders" at bounding box center [150, 106] width 0 height 6
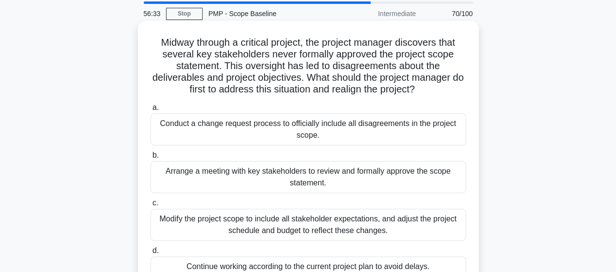
scroll to position [49, 0]
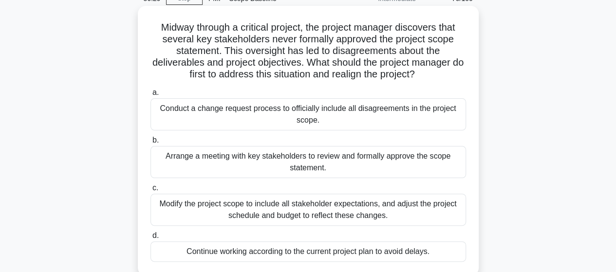
click at [313, 168] on div "Arrange a meeting with key stakeholders to review and formally approve the scop…" at bounding box center [308, 162] width 316 height 32
click at [150, 144] on input "b. Arrange a meeting with key stakeholders to review and formally approve the s…" at bounding box center [150, 140] width 0 height 6
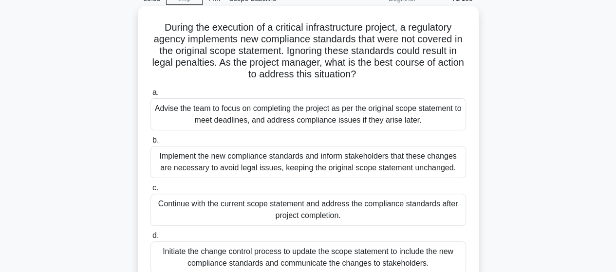
click at [287, 257] on div "Initiate the change control process to update the scope statement to include th…" at bounding box center [308, 258] width 316 height 32
click at [150, 239] on input "d. Initiate the change control process to update the scope statement to include…" at bounding box center [150, 236] width 0 height 6
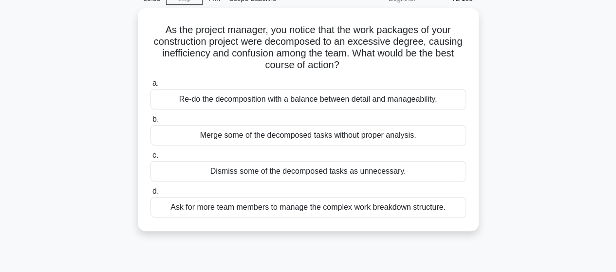
scroll to position [0, 0]
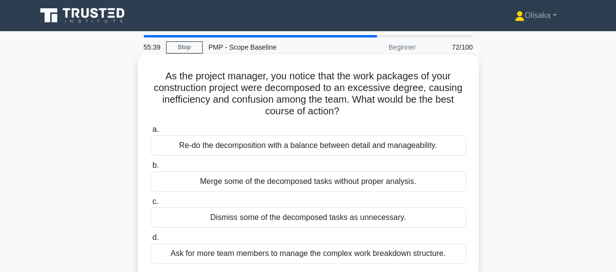
click at [278, 145] on div "Re-do the decomposition with a balance between detail and manageability." at bounding box center [308, 145] width 316 height 20
click at [150, 133] on input "a. Re-do the decomposition with a balance between detail and manageability." at bounding box center [150, 130] width 0 height 6
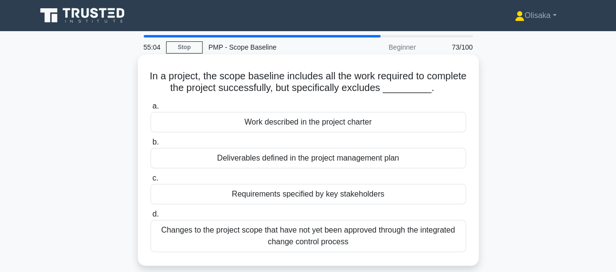
click at [288, 237] on div "Changes to the project scope that have not yet been approved through the integr…" at bounding box center [308, 236] width 316 height 32
click at [150, 218] on input "d. Changes to the project scope that have not yet been approved through the int…" at bounding box center [150, 214] width 0 height 6
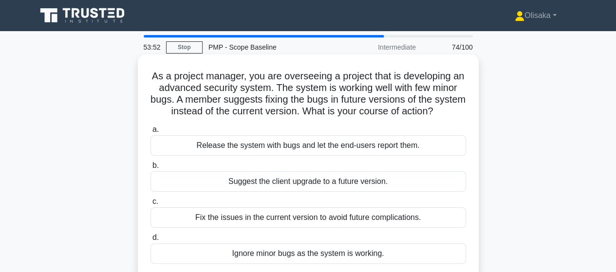
click at [326, 228] on div "Fix the issues in the current version to avoid future complications." at bounding box center [308, 217] width 316 height 20
click at [150, 205] on input "c. Fix the issues in the current version to avoid future complications." at bounding box center [150, 202] width 0 height 6
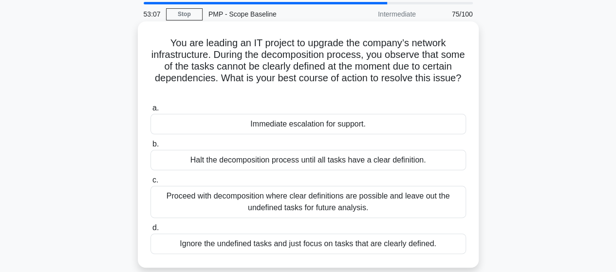
scroll to position [49, 0]
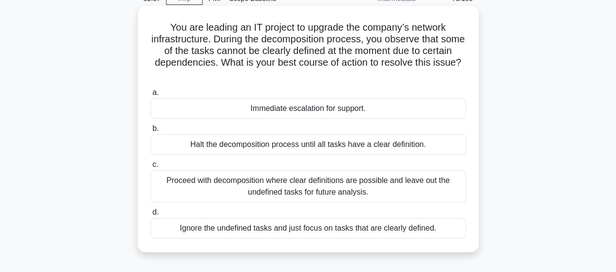
click at [332, 147] on div "Halt the decomposition process until all tasks have a clear definition." at bounding box center [308, 144] width 316 height 20
click at [150, 132] on input "b. Halt the decomposition process until all tasks have a clear definition." at bounding box center [150, 129] width 0 height 6
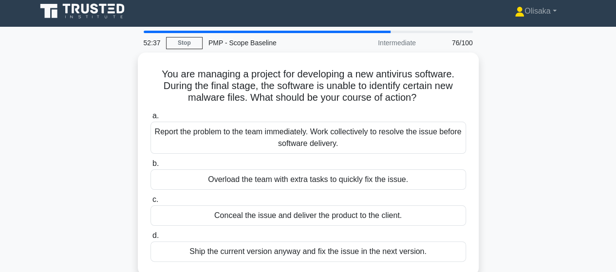
scroll to position [0, 0]
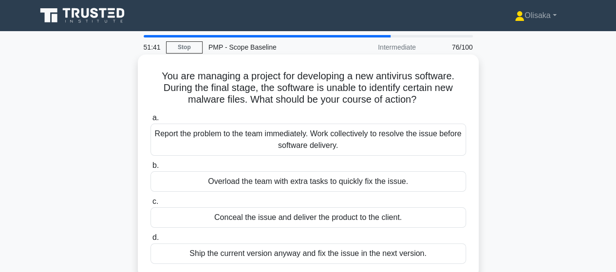
click at [325, 144] on div "Report the problem to the team immediately. Work collectively to resolve the is…" at bounding box center [308, 140] width 316 height 32
click at [150, 121] on input "a. Report the problem to the team immediately. Work collectively to resolve the…" at bounding box center [150, 118] width 0 height 6
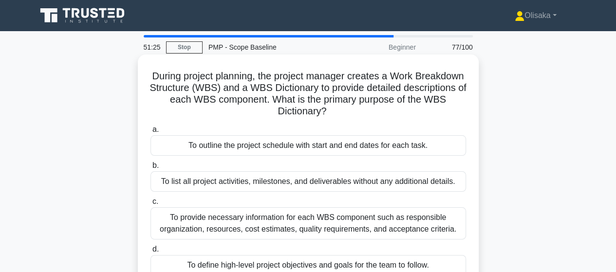
click at [285, 224] on div "To provide necessary information for each WBS component such as responsible org…" at bounding box center [308, 223] width 316 height 32
click at [150, 205] on input "c. To provide necessary information for each WBS component such as responsible …" at bounding box center [150, 202] width 0 height 6
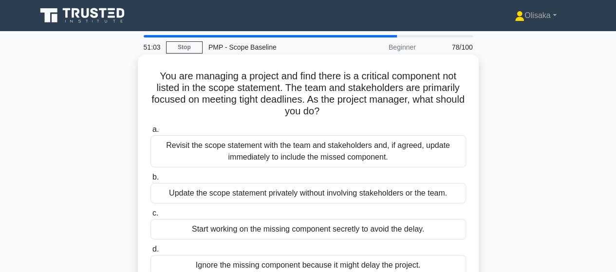
click at [289, 150] on div "Revisit the scope statement with the team and stakeholders and, if agreed, upda…" at bounding box center [308, 151] width 316 height 32
click at [150, 133] on input "a. Revisit the scope statement with the team and stakeholders and, if agreed, u…" at bounding box center [150, 130] width 0 height 6
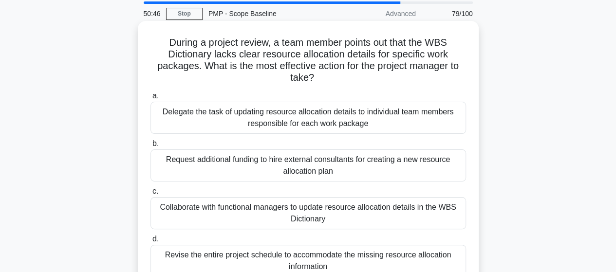
scroll to position [49, 0]
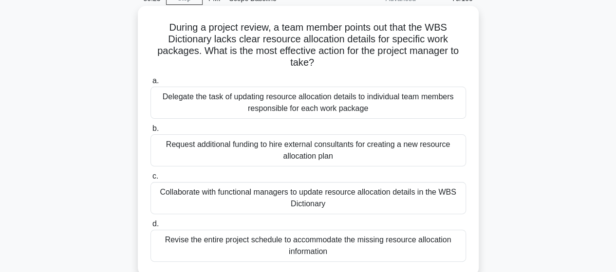
click at [291, 112] on div "Delegate the task of updating resource allocation details to individual team me…" at bounding box center [308, 103] width 316 height 32
click at [150, 84] on input "a. Delegate the task of updating resource allocation details to individual team…" at bounding box center [150, 81] width 0 height 6
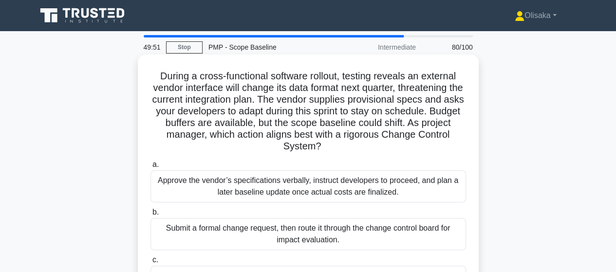
scroll to position [97, 0]
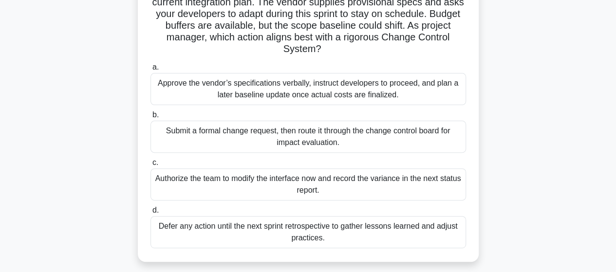
click at [331, 140] on div "Submit a formal change request, then route it through the change control board …" at bounding box center [308, 137] width 316 height 32
click at [150, 118] on input "b. Submit a formal change request, then route it through the change control boa…" at bounding box center [150, 115] width 0 height 6
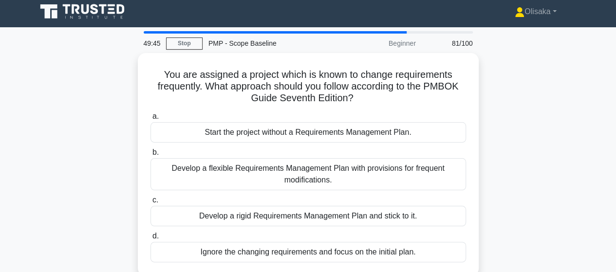
scroll to position [0, 0]
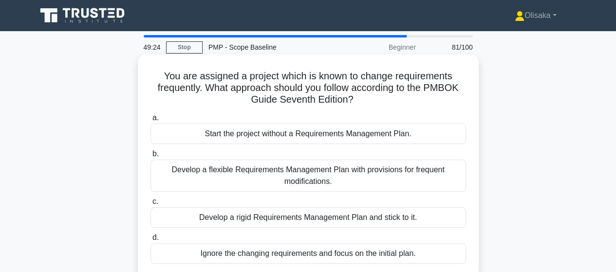
click at [321, 181] on div "Develop a flexible Requirements Management Plan with provisions for frequent mo…" at bounding box center [308, 176] width 316 height 32
click at [150, 157] on input "b. Develop a flexible Requirements Management Plan with provisions for frequent…" at bounding box center [150, 154] width 0 height 6
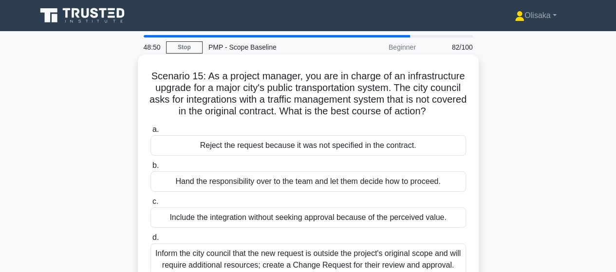
scroll to position [49, 0]
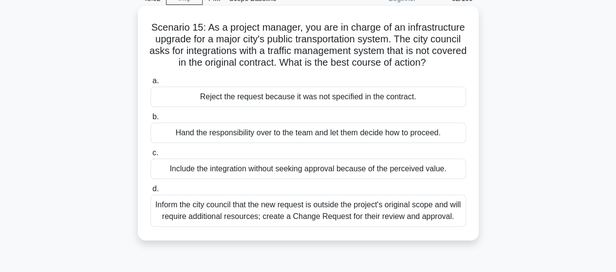
click at [289, 215] on div "Inform the city council that the new request is outside the project's original …" at bounding box center [308, 211] width 316 height 32
click at [150, 192] on input "d. Inform the city council that the new request is outside the project's origin…" at bounding box center [150, 189] width 0 height 6
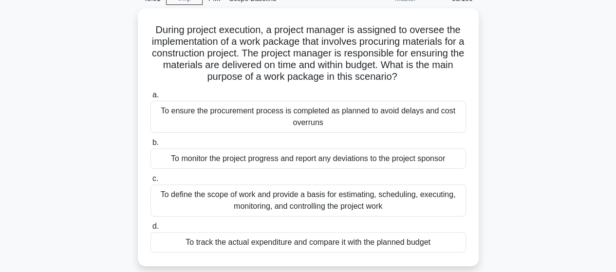
scroll to position [0, 0]
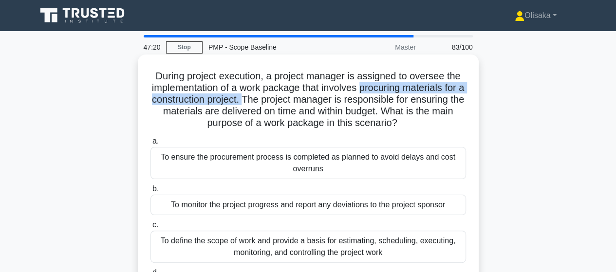
drag, startPoint x: 363, startPoint y: 89, endPoint x: 255, endPoint y: 99, distance: 108.6
click at [253, 98] on h5 "During project execution, a project manager is assigned to oversee the implemen…" at bounding box center [307, 99] width 317 height 59
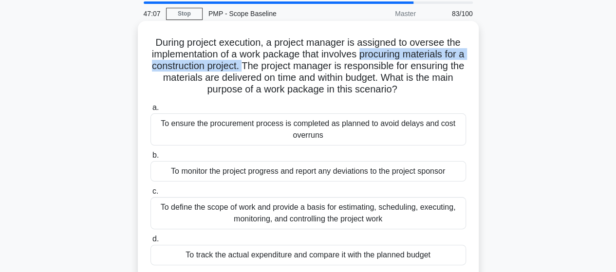
scroll to position [49, 0]
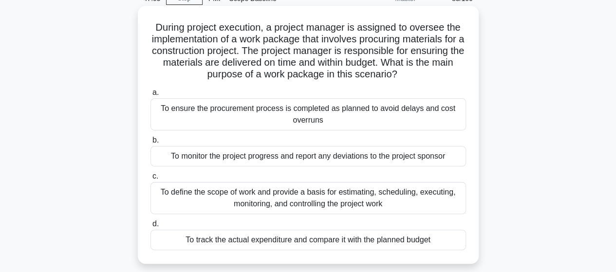
click at [305, 119] on div "To ensure the procurement process is completed as planned to avoid delays and c…" at bounding box center [308, 114] width 316 height 32
click at [150, 96] on input "a. To ensure the procurement process is completed as planned to avoid delays an…" at bounding box center [150, 93] width 0 height 6
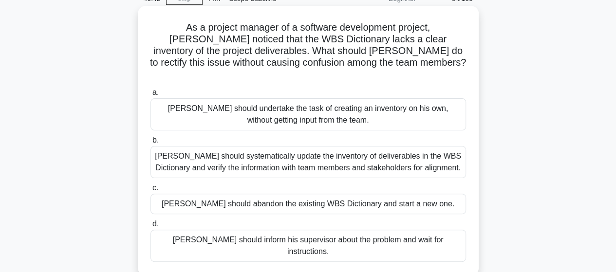
click at [361, 159] on div "David should systematically update the inventory of deliverables in the WBS Dic…" at bounding box center [308, 162] width 316 height 32
click at [150, 144] on input "b. David should systematically update the inventory of deliverables in the WBS …" at bounding box center [150, 140] width 0 height 6
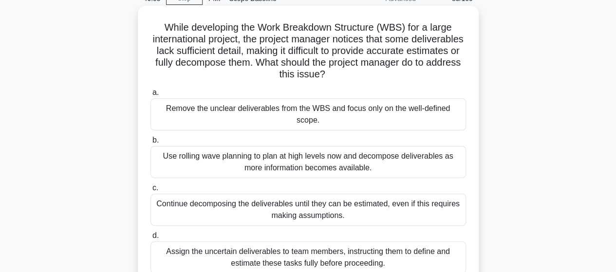
click at [322, 149] on div "Use rolling wave planning to plan at high levels now and decompose deliverables…" at bounding box center [308, 162] width 316 height 32
click at [150, 144] on input "b. Use rolling wave planning to plan at high levels now and decompose deliverab…" at bounding box center [150, 140] width 0 height 6
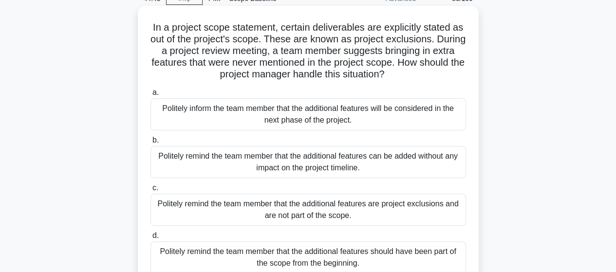
click at [313, 214] on div "Politely remind the team member that the additional features are project exclus…" at bounding box center [308, 210] width 316 height 32
click at [150, 191] on input "c. Politely remind the team member that the additional features are project exc…" at bounding box center [150, 188] width 0 height 6
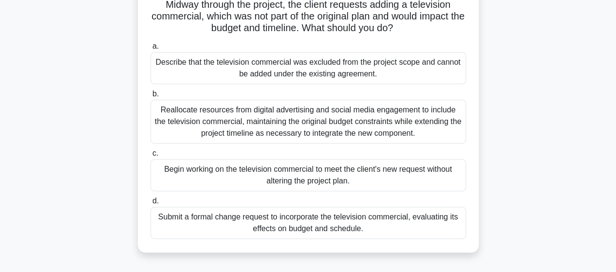
scroll to position [97, 0]
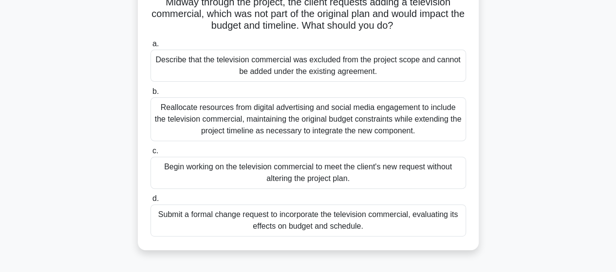
click at [311, 219] on div "Submit a formal change request to incorporate the television commercial, evalua…" at bounding box center [308, 221] width 316 height 32
click at [150, 202] on input "d. Submit a formal change request to incorporate the television commercial, eva…" at bounding box center [150, 199] width 0 height 6
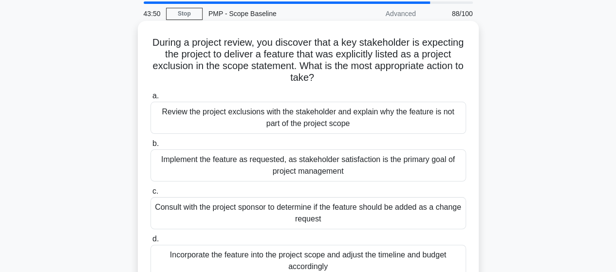
scroll to position [49, 0]
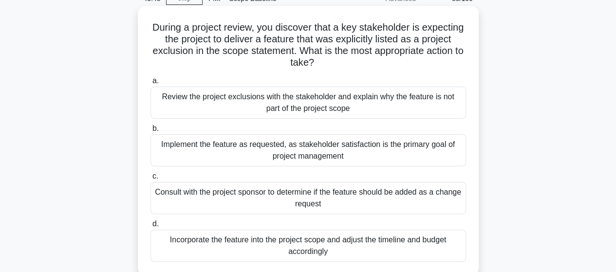
click at [322, 104] on div "Review the project exclusions with the stakeholder and explain why the feature …" at bounding box center [308, 103] width 316 height 32
click at [150, 84] on input "a. Review the project exclusions with the stakeholder and explain why the featu…" at bounding box center [150, 81] width 0 height 6
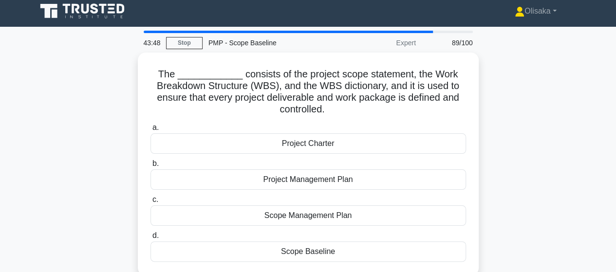
scroll to position [0, 0]
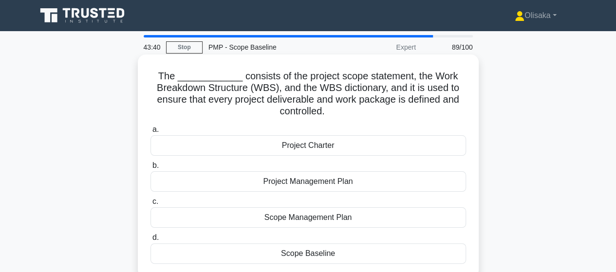
click at [297, 254] on div "Scope Baseline" at bounding box center [308, 253] width 316 height 20
click at [150, 241] on input "d. Scope Baseline" at bounding box center [150, 238] width 0 height 6
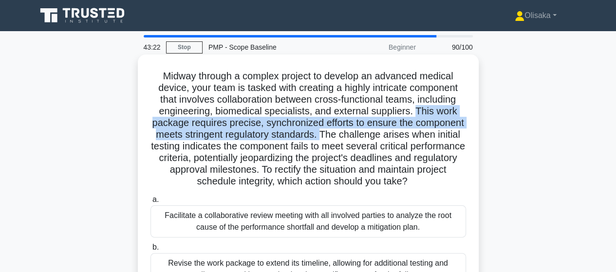
drag, startPoint x: 419, startPoint y: 113, endPoint x: 373, endPoint y: 137, distance: 51.4
click at [373, 137] on h5 "Midway through a complex project to develop an advanced medical device, your te…" at bounding box center [307, 129] width 317 height 118
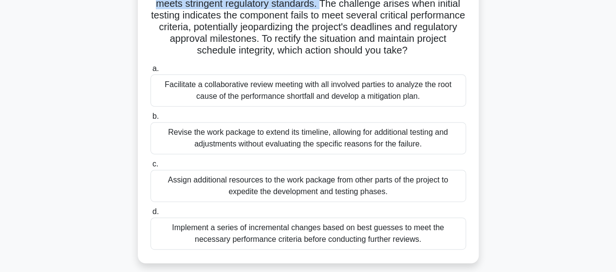
scroll to position [146, 0]
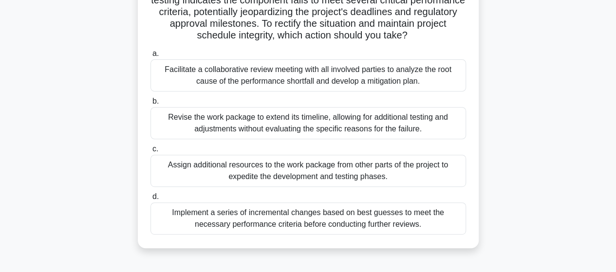
click at [309, 92] on div "Facilitate a collaborative review meeting with all involved parties to analyze …" at bounding box center [308, 75] width 316 height 32
click at [150, 57] on input "a. Facilitate a collaborative review meeting with all involved parties to analy…" at bounding box center [150, 54] width 0 height 6
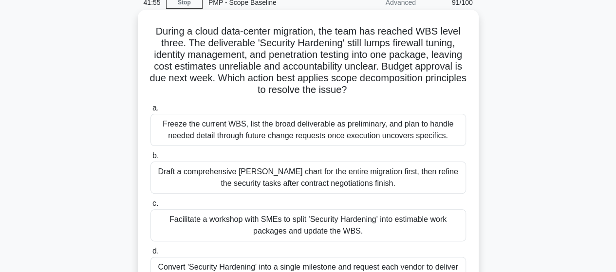
scroll to position [0, 0]
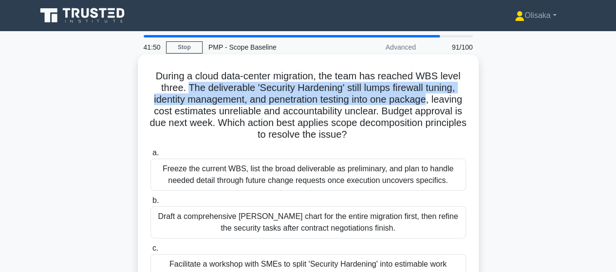
drag, startPoint x: 184, startPoint y: 86, endPoint x: 449, endPoint y: 99, distance: 265.2
click at [449, 99] on h5 "During a cloud data-center migration, the team has reached WBS level three. The…" at bounding box center [307, 105] width 317 height 71
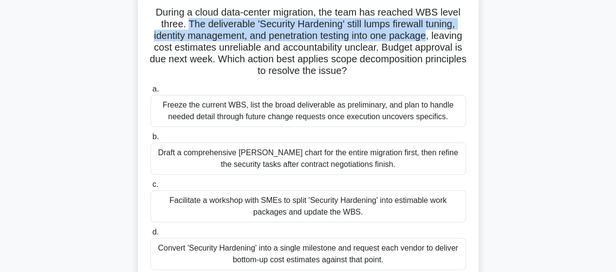
scroll to position [49, 0]
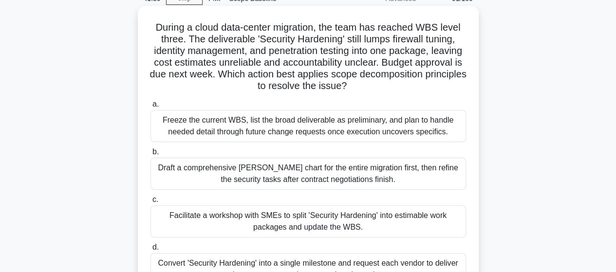
click at [316, 227] on div "Facilitate a workshop with SMEs to split 'Security Hardening' into estimable wo…" at bounding box center [308, 221] width 316 height 32
click at [150, 203] on input "c. Facilitate a workshop with SMEs to split 'Security Hardening' into estimable…" at bounding box center [150, 200] width 0 height 6
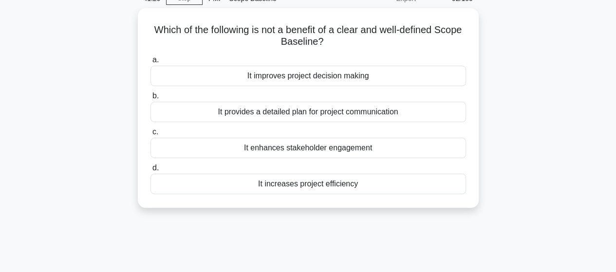
scroll to position [0, 0]
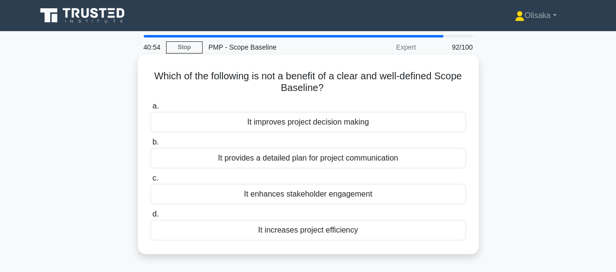
click at [296, 232] on div "It increases project efficiency" at bounding box center [308, 230] width 316 height 20
click at [150, 218] on input "d. It increases project efficiency" at bounding box center [150, 214] width 0 height 6
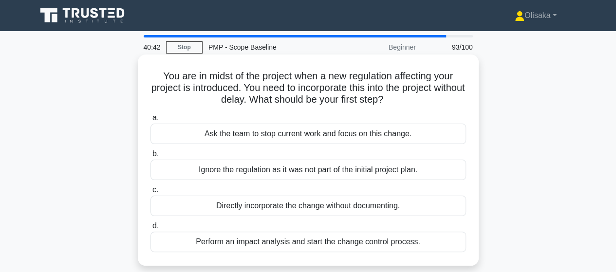
click at [309, 238] on div "Perform an impact analysis and start the change control process." at bounding box center [308, 242] width 316 height 20
click at [150, 229] on input "d. Perform an impact analysis and start the change control process." at bounding box center [150, 226] width 0 height 6
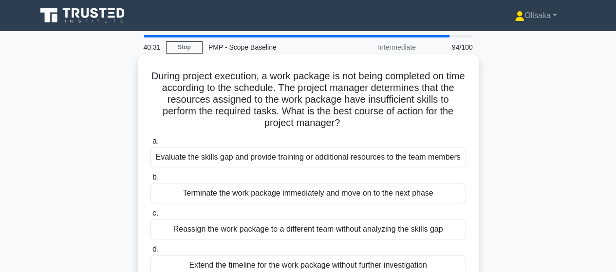
click at [343, 159] on div "Evaluate the skills gap and provide training or additional resources to the tea…" at bounding box center [308, 157] width 316 height 20
click at [150, 145] on input "a. Evaluate the skills gap and provide training or additional resources to the …" at bounding box center [150, 141] width 0 height 6
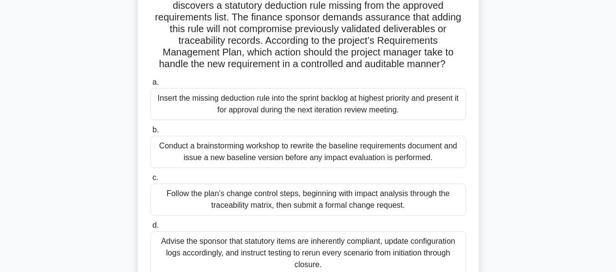
scroll to position [97, 0]
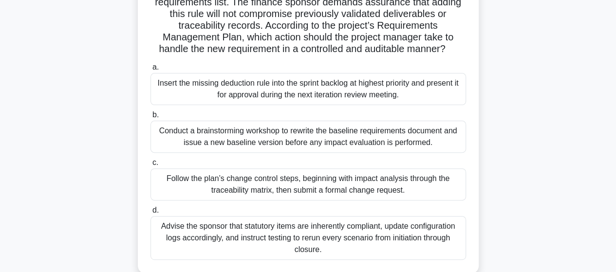
click at [343, 190] on div "Follow the plan’s change control steps, beginning with impact analysis through …" at bounding box center [308, 184] width 316 height 32
click at [150, 166] on input "c. Follow the plan’s change control steps, beginning with impact analysis throu…" at bounding box center [150, 163] width 0 height 6
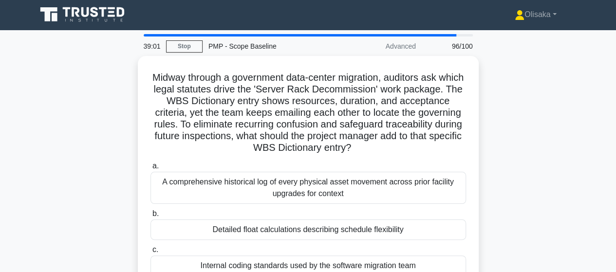
scroll to position [0, 0]
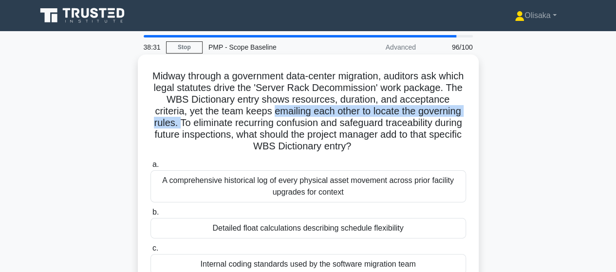
drag, startPoint x: 331, startPoint y: 110, endPoint x: 249, endPoint y: 126, distance: 83.5
click at [249, 126] on h5 "Midway through a government data-center migration, auditors ask which legal sta…" at bounding box center [307, 111] width 317 height 83
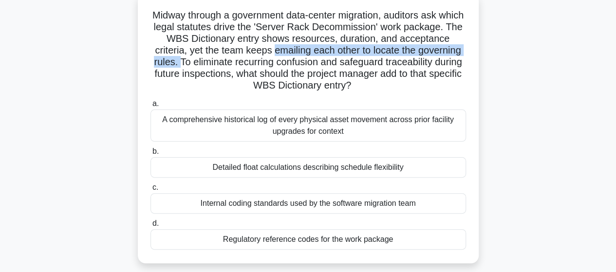
scroll to position [49, 0]
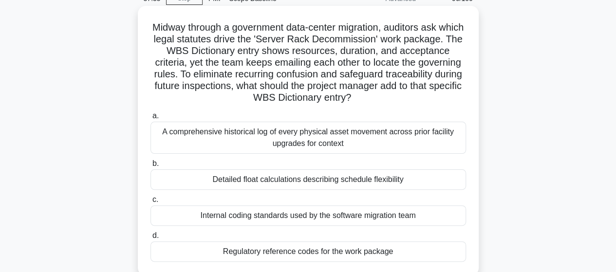
click at [308, 216] on div "Internal coding standards used by the software migration team" at bounding box center [308, 215] width 316 height 20
click at [150, 203] on input "c. Internal coding standards used by the software migration team" at bounding box center [150, 200] width 0 height 6
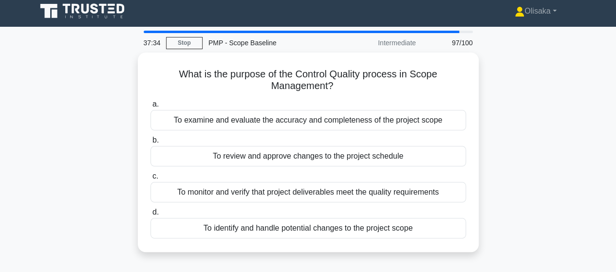
scroll to position [0, 0]
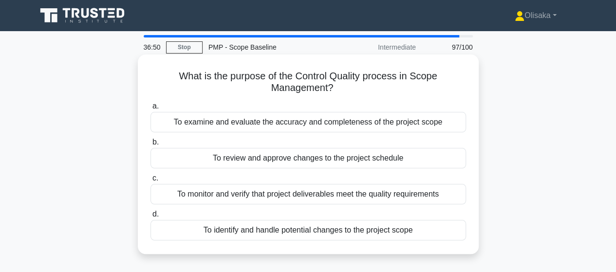
click at [300, 196] on div "To monitor and verify that project deliverables meet the quality requirements" at bounding box center [308, 194] width 316 height 20
click at [150, 182] on input "c. To monitor and verify that project deliverables meet the quality requirements" at bounding box center [150, 178] width 0 height 6
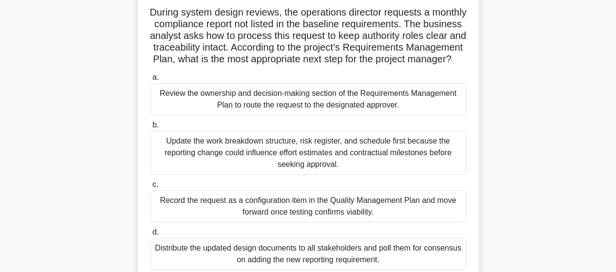
scroll to position [49, 0]
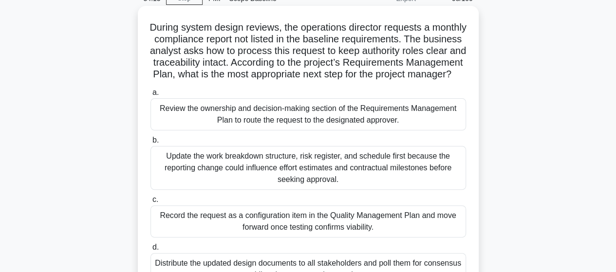
click at [283, 129] on div "Review the ownership and decision-making section of the Requirements Management…" at bounding box center [308, 114] width 316 height 32
click at [150, 96] on input "a. Review the ownership and decision-making section of the Requirements Managem…" at bounding box center [150, 93] width 0 height 6
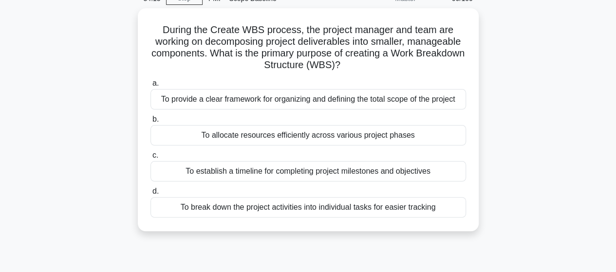
scroll to position [0, 0]
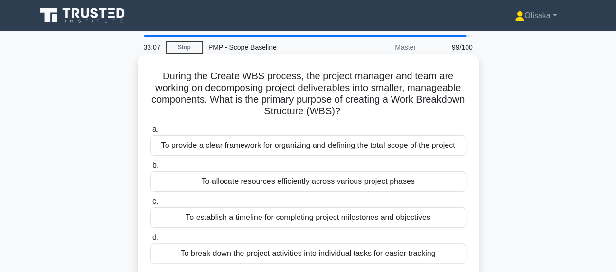
click at [287, 259] on div "To break down the project activities into individual tasks for easier tracking" at bounding box center [308, 253] width 316 height 20
click at [150, 241] on input "d. To break down the project activities into individual tasks for easier tracki…" at bounding box center [150, 238] width 0 height 6
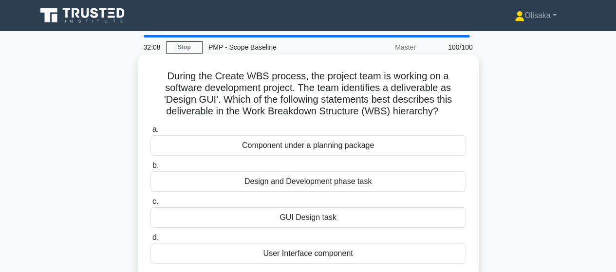
click at [302, 218] on div "GUI Design task" at bounding box center [308, 217] width 316 height 20
click at [150, 205] on input "c. GUI Design task" at bounding box center [150, 202] width 0 height 6
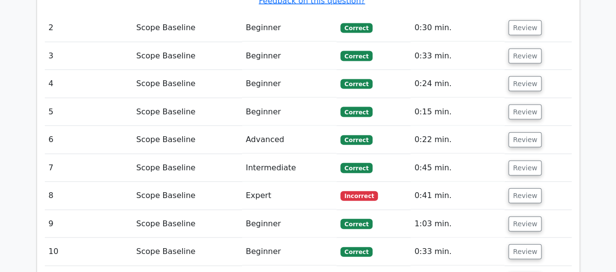
scroll to position [1023, 0]
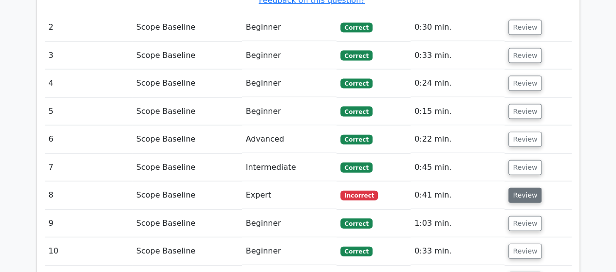
click at [523, 188] on button "Review" at bounding box center [524, 195] width 33 height 15
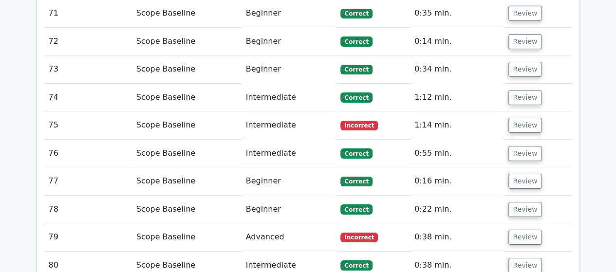
scroll to position [3360, 0]
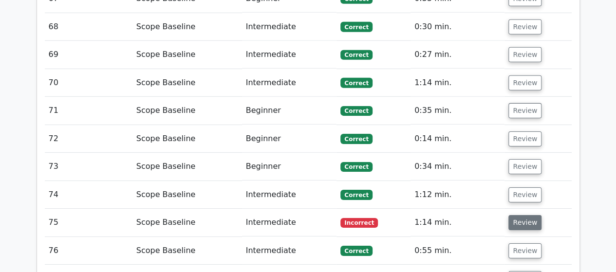
click at [521, 215] on button "Review" at bounding box center [524, 222] width 33 height 15
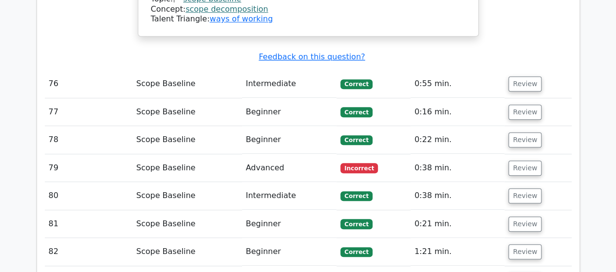
scroll to position [3944, 0]
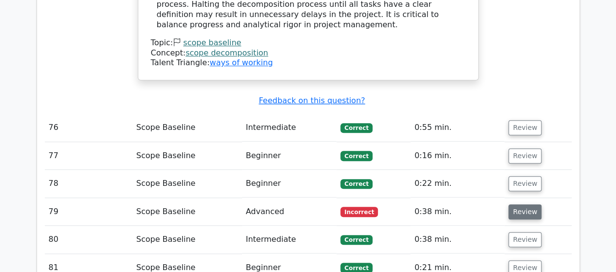
click at [517, 205] on button "Review" at bounding box center [524, 212] width 33 height 15
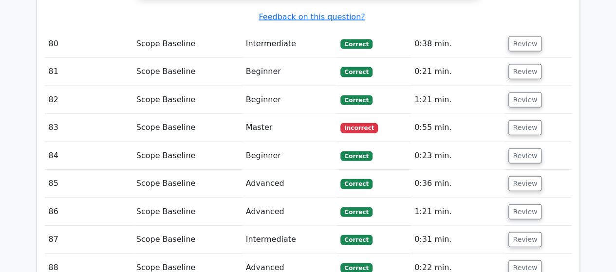
scroll to position [4675, 0]
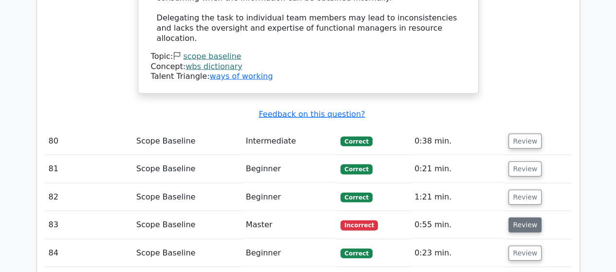
click at [510, 218] on button "Review" at bounding box center [524, 225] width 33 height 15
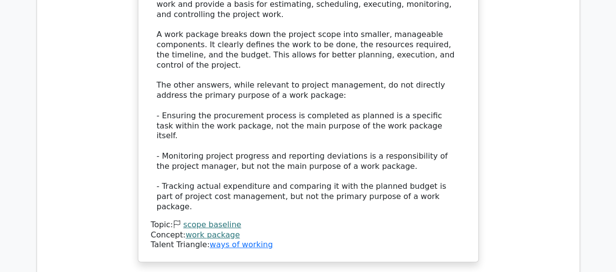
scroll to position [5405, 0]
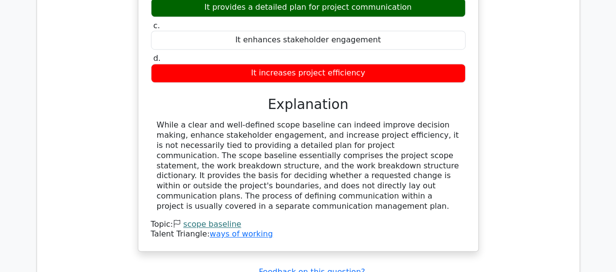
scroll to position [5892, 0]
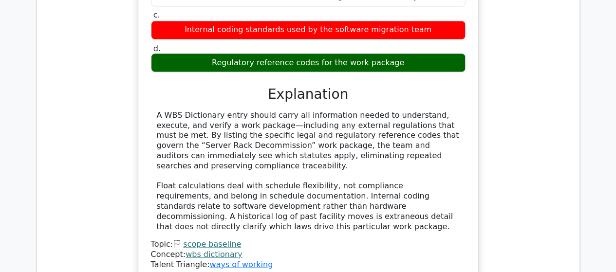
scroll to position [6428, 0]
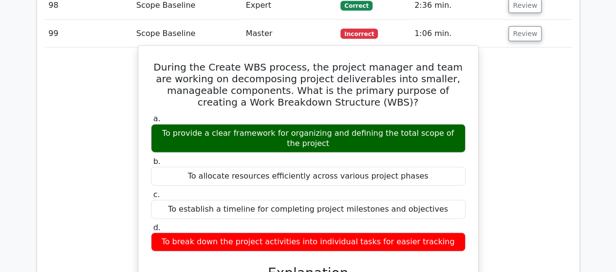
scroll to position [6915, 0]
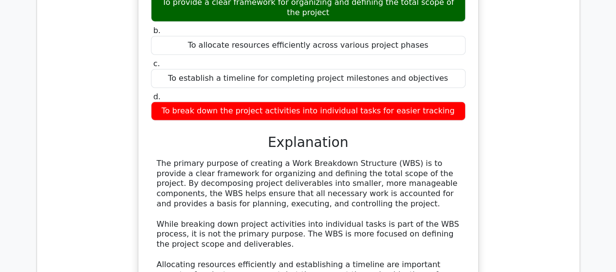
drag, startPoint x: 521, startPoint y: 176, endPoint x: 510, endPoint y: 176, distance: 10.2
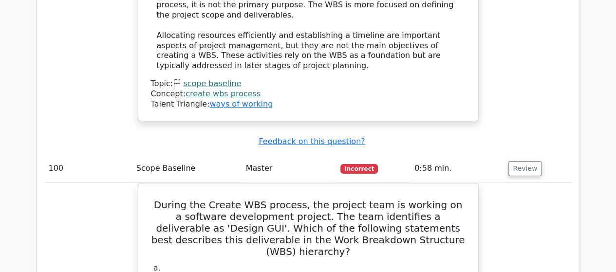
scroll to position [7515, 0]
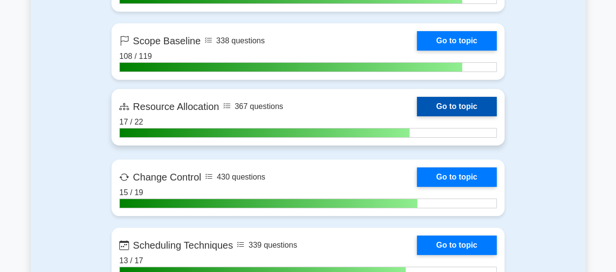
scroll to position [1802, 0]
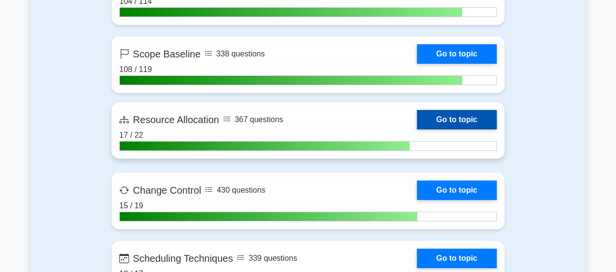
click at [417, 117] on link "Go to topic" at bounding box center [457, 119] width 80 height 19
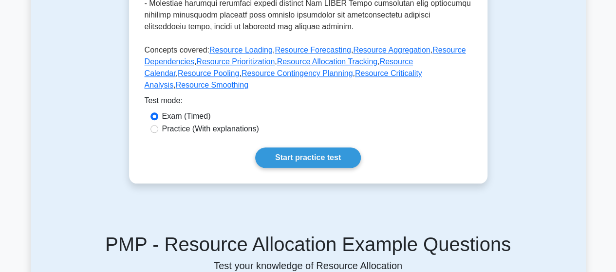
scroll to position [682, 0]
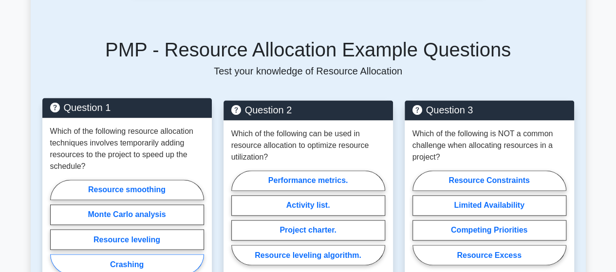
click at [123, 254] on label "Crashing" at bounding box center [127, 264] width 154 height 20
click at [56, 228] on input "Crashing" at bounding box center [53, 230] width 6 height 6
radio input "true"
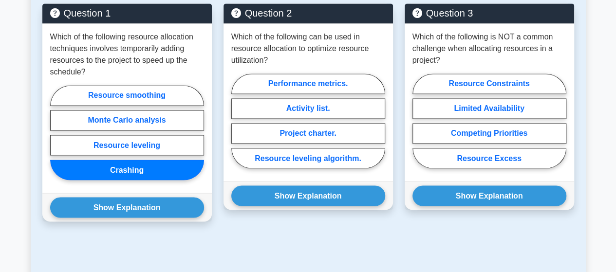
scroll to position [779, 0]
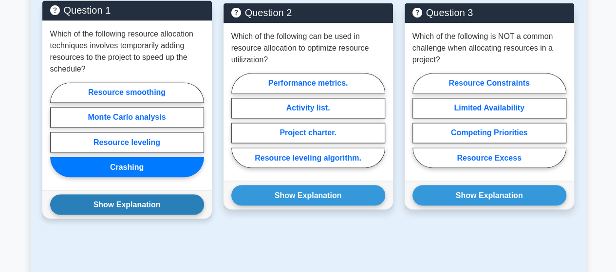
click at [128, 194] on button "Show Explanation" at bounding box center [127, 204] width 154 height 20
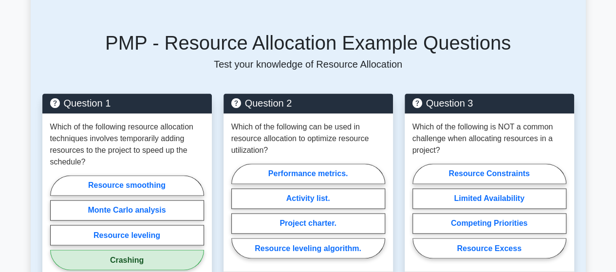
scroll to position [682, 0]
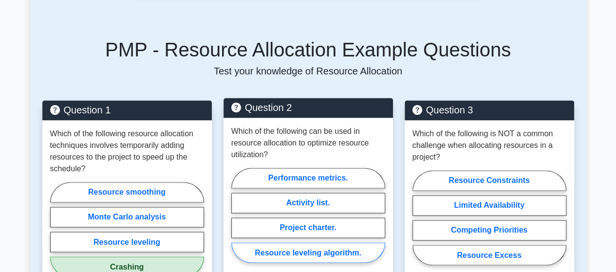
click at [290, 242] on label "Resource leveling algorithm." at bounding box center [308, 252] width 154 height 20
click at [238, 217] on input "Resource leveling algorithm." at bounding box center [234, 218] width 6 height 6
radio input "true"
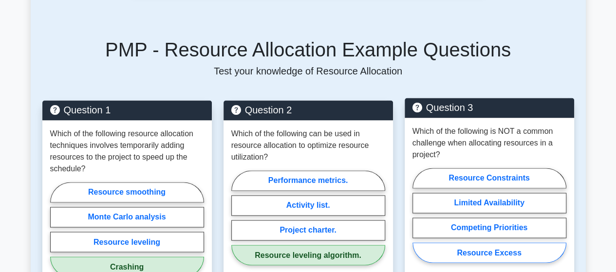
click at [481, 242] on label "Resource Excess" at bounding box center [489, 252] width 154 height 20
click at [419, 215] on input "Resource Excess" at bounding box center [415, 218] width 6 height 6
radio input "true"
